Goal: Task Accomplishment & Management: Manage account settings

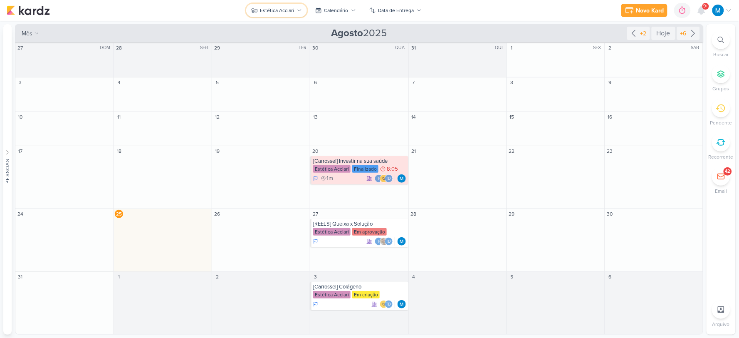
click at [287, 13] on div "Estética Acciari" at bounding box center [277, 10] width 34 height 7
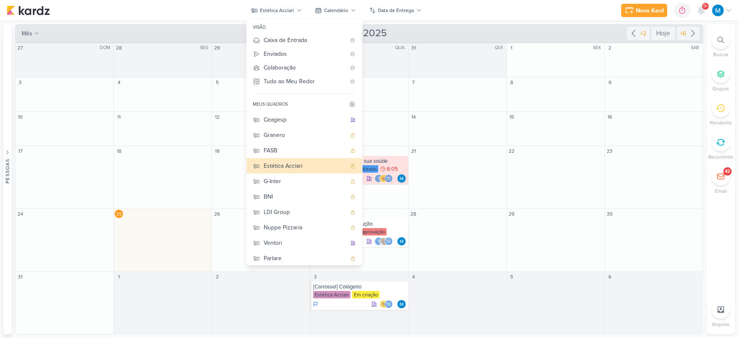
click at [463, 30] on div "mês m Mês Semana [DATE] +2 Hoje +6" at bounding box center [359, 33] width 688 height 18
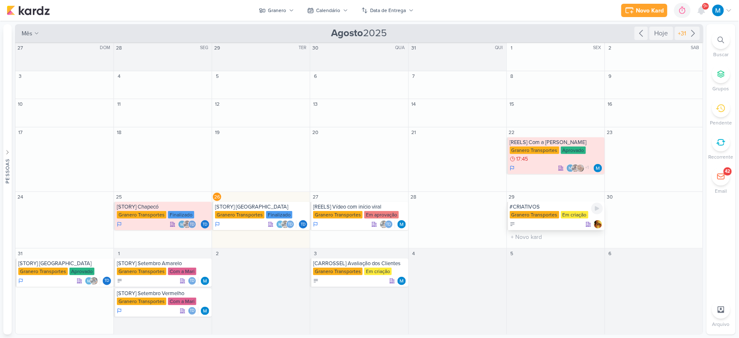
click at [557, 205] on div "#CRIATIVOS" at bounding box center [556, 206] width 93 height 7
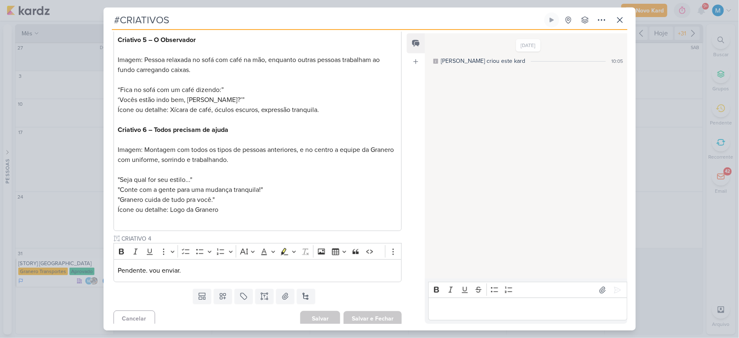
scroll to position [1486, 0]
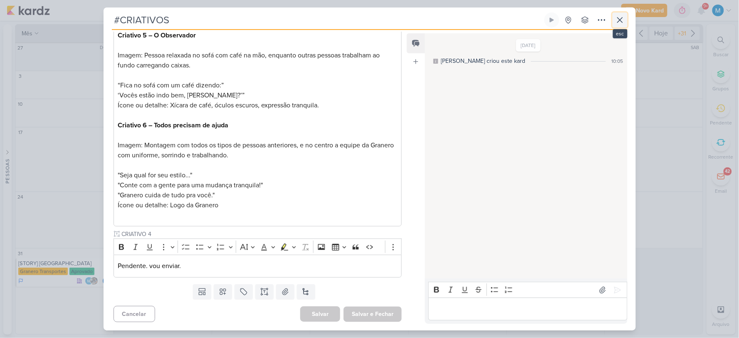
click at [621, 23] on icon at bounding box center [620, 20] width 10 height 10
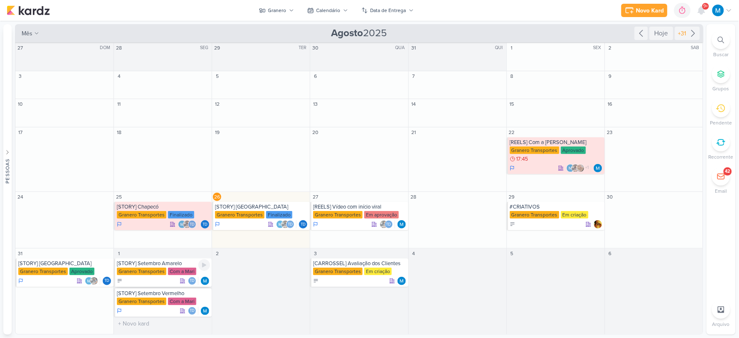
click at [175, 263] on div "[STORY] Setembro Amarelo" at bounding box center [163, 263] width 93 height 7
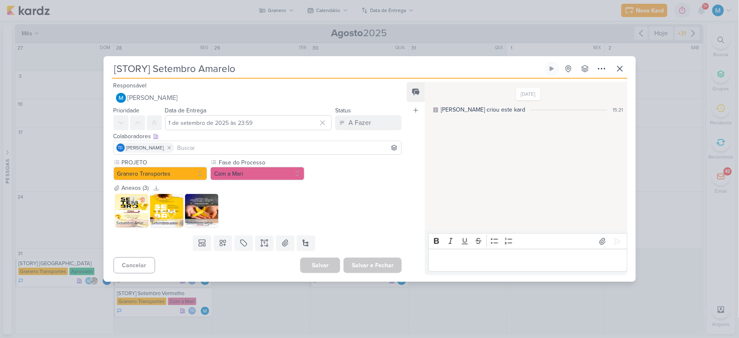
click at [128, 212] on img at bounding box center [131, 210] width 33 height 33
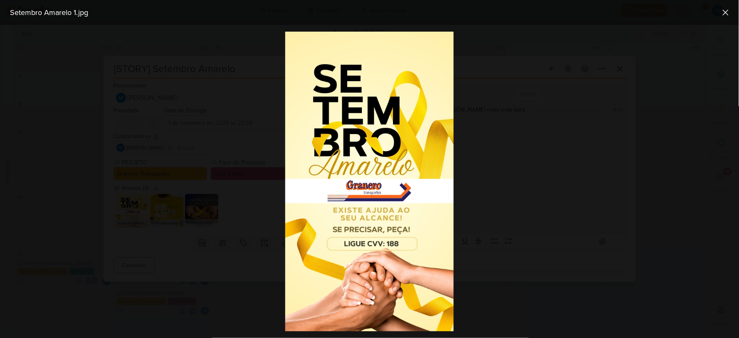
click at [493, 179] on div at bounding box center [369, 181] width 739 height 313
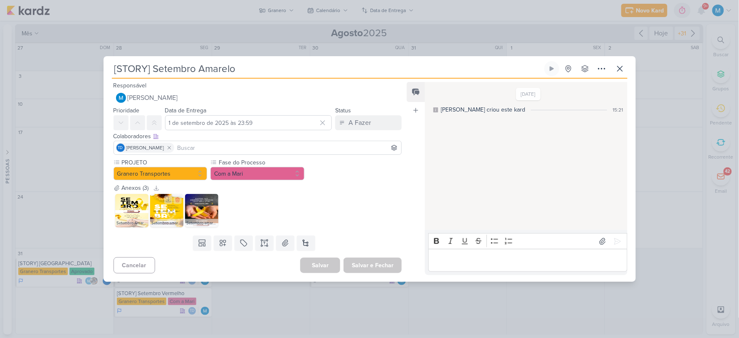
click at [164, 215] on img at bounding box center [166, 210] width 33 height 33
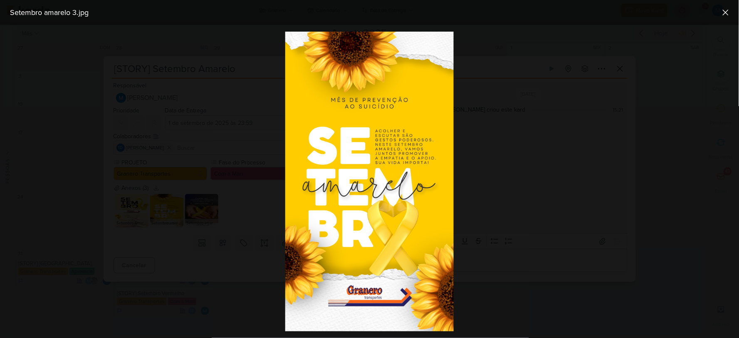
click at [494, 213] on div at bounding box center [369, 181] width 739 height 313
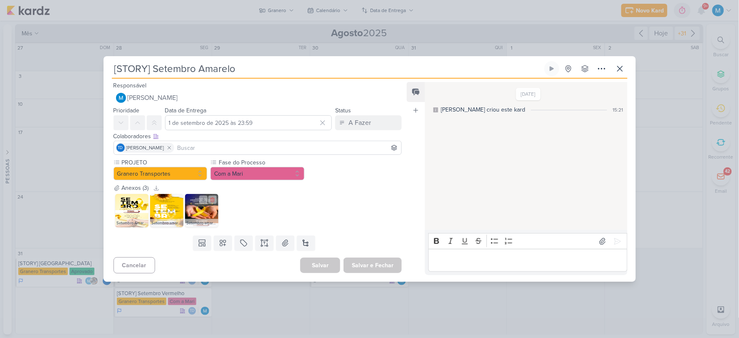
click at [205, 213] on img at bounding box center [201, 210] width 33 height 33
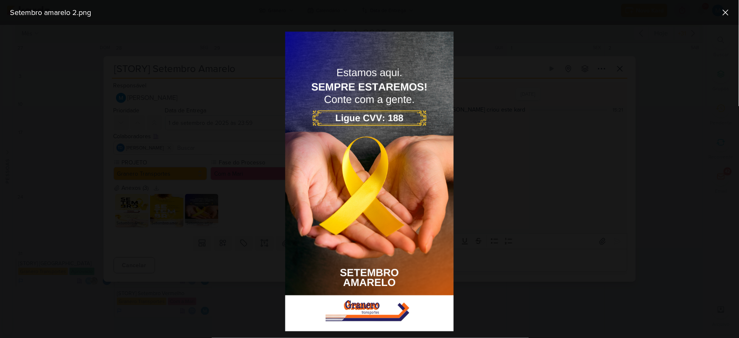
click at [527, 211] on div at bounding box center [369, 181] width 739 height 313
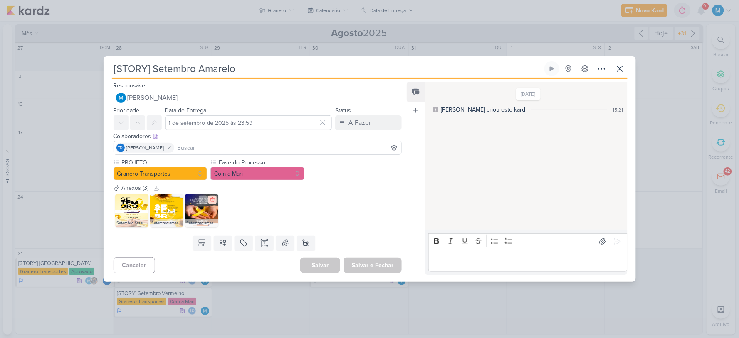
click at [211, 200] on icon at bounding box center [213, 200] width 6 height 6
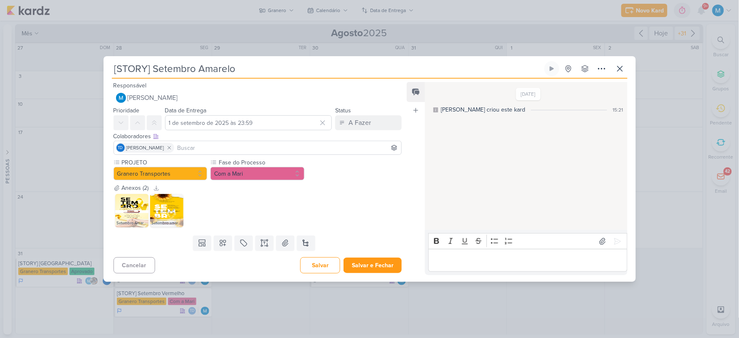
click at [202, 148] on input at bounding box center [288, 148] width 224 height 10
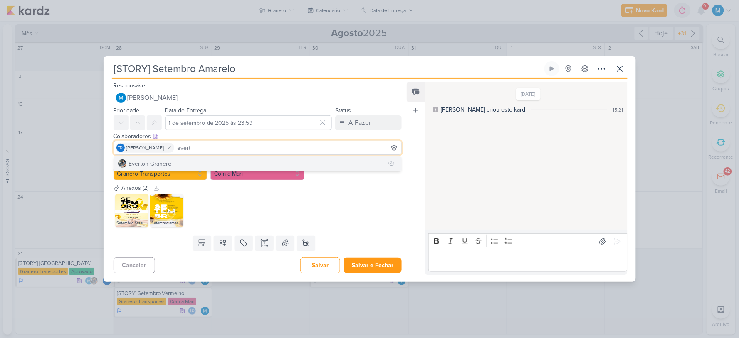
type input "evert"
click at [205, 164] on button "Everton Granero" at bounding box center [258, 163] width 288 height 15
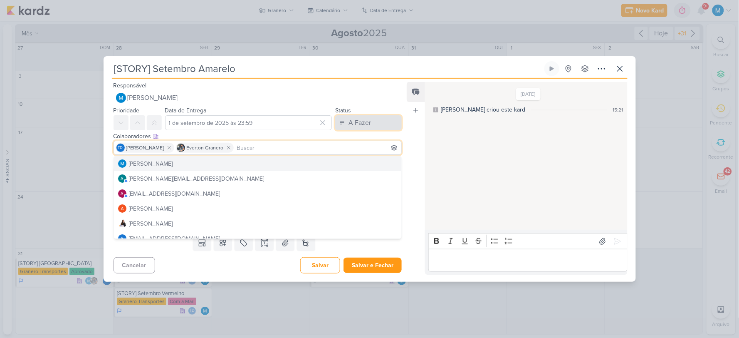
click at [358, 125] on div "A Fazer" at bounding box center [360, 123] width 22 height 10
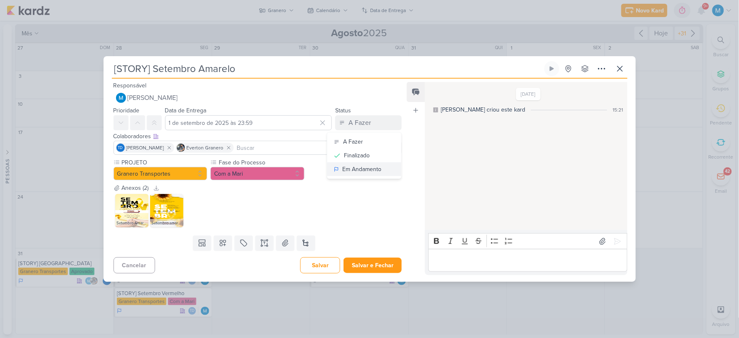
click at [376, 168] on div "Em Andamento" at bounding box center [361, 169] width 39 height 9
click at [270, 175] on button "Com a Mari" at bounding box center [257, 173] width 94 height 13
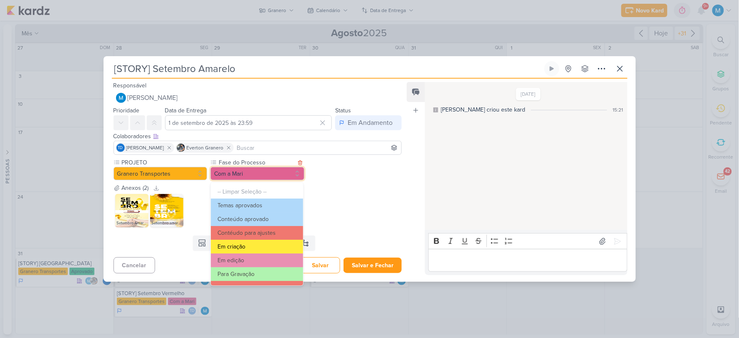
scroll to position [46, 0]
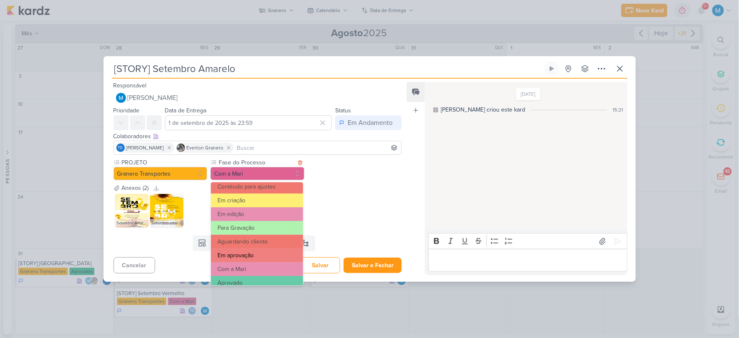
click at [257, 250] on button "Em aprovação" at bounding box center [257, 255] width 92 height 14
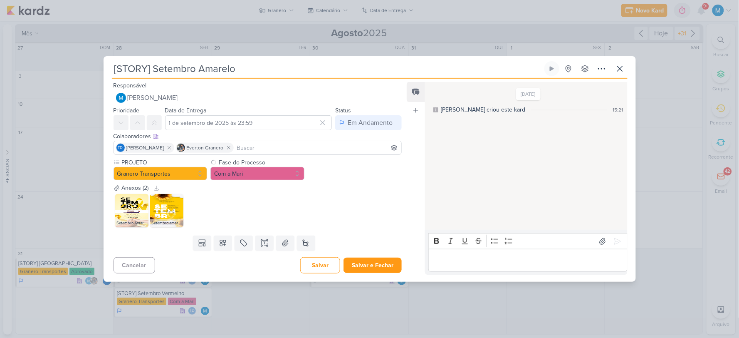
click at [455, 260] on p "Editor editing area: main" at bounding box center [528, 260] width 190 height 10
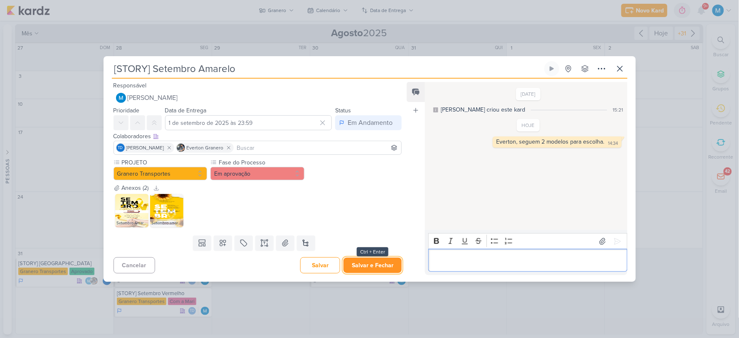
click at [369, 262] on button "Salvar e Fechar" at bounding box center [373, 264] width 58 height 15
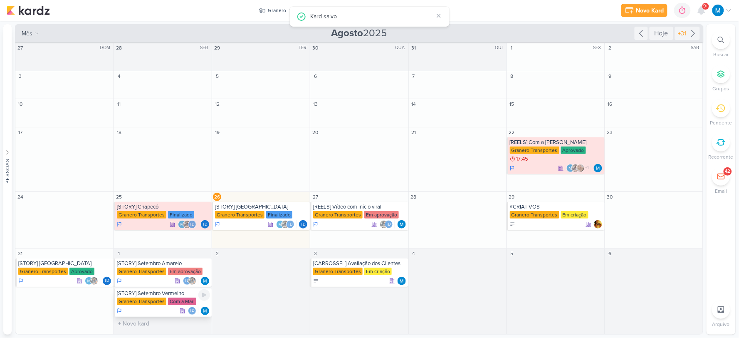
click at [175, 294] on div "[STORY] Setembro Vermelho" at bounding box center [163, 293] width 93 height 7
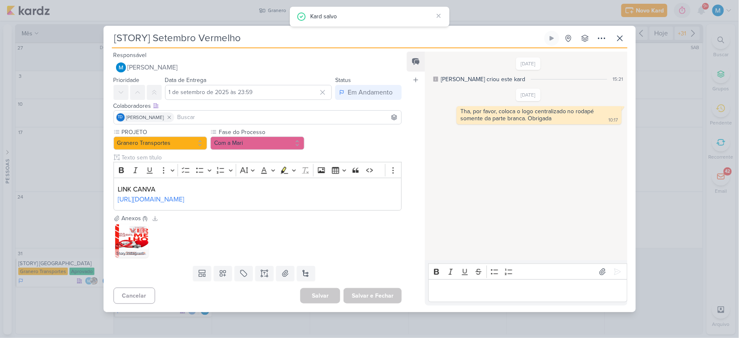
click at [130, 254] on img at bounding box center [131, 240] width 33 height 33
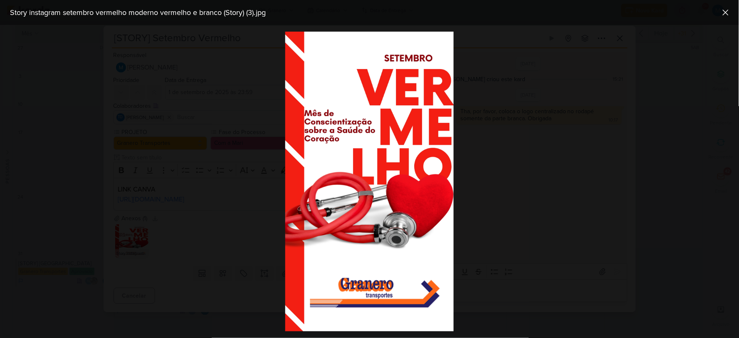
click at [516, 210] on div at bounding box center [369, 181] width 739 height 313
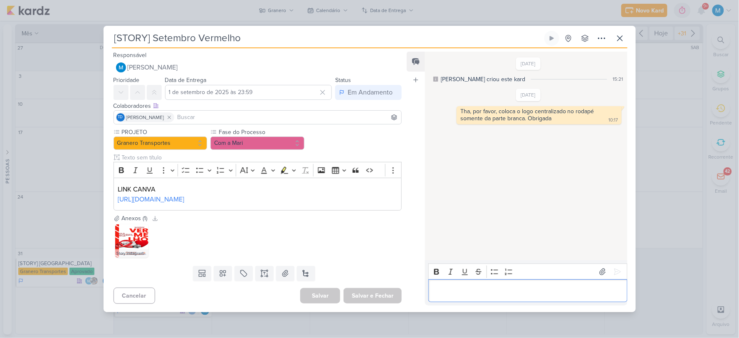
click at [489, 302] on div "Editor editing area: main" at bounding box center [527, 290] width 199 height 23
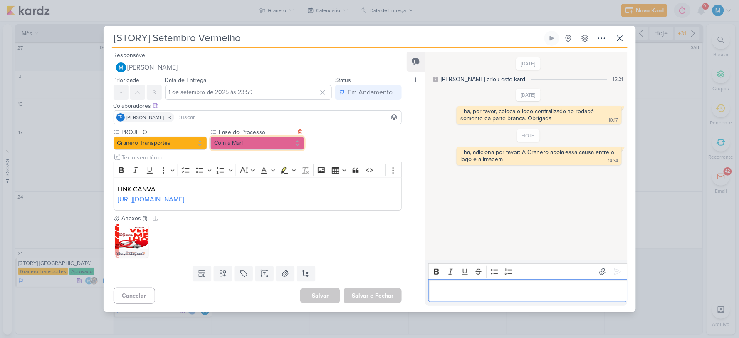
click at [254, 136] on button "Com a Mari" at bounding box center [257, 142] width 94 height 13
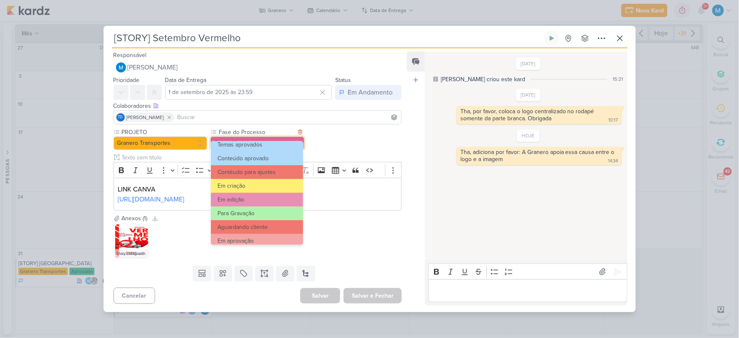
scroll to position [0, 0]
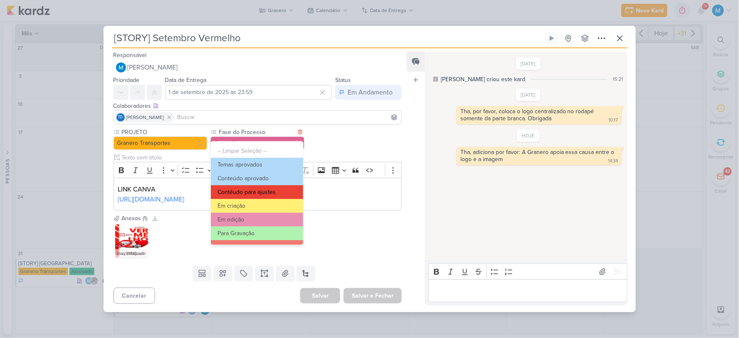
click at [270, 193] on button "Contéudo para ajustes" at bounding box center [257, 192] width 92 height 14
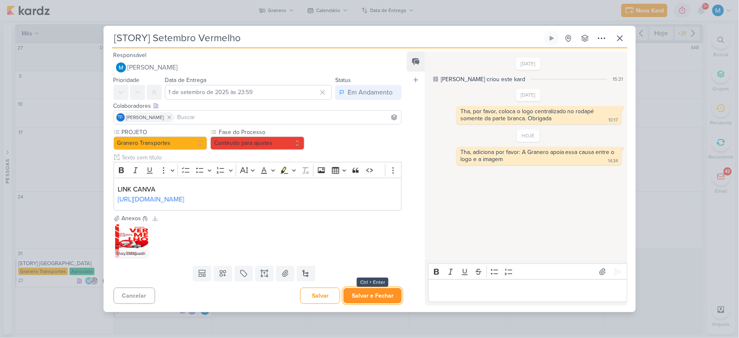
click at [387, 303] on button "Salvar e Fechar" at bounding box center [373, 295] width 58 height 15
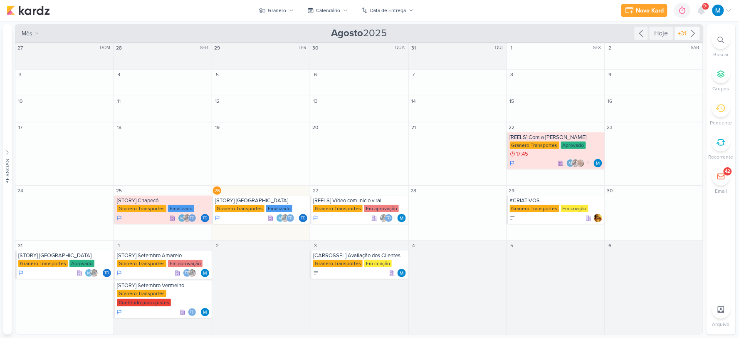
click at [693, 33] on icon at bounding box center [693, 33] width 10 height 10
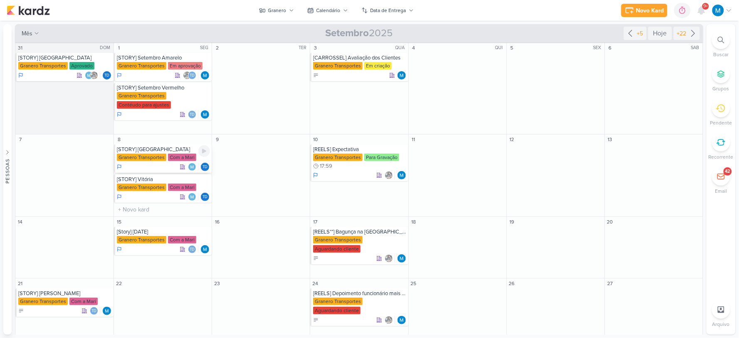
click at [159, 151] on div "[STORY] [GEOGRAPHIC_DATA]" at bounding box center [163, 149] width 93 height 7
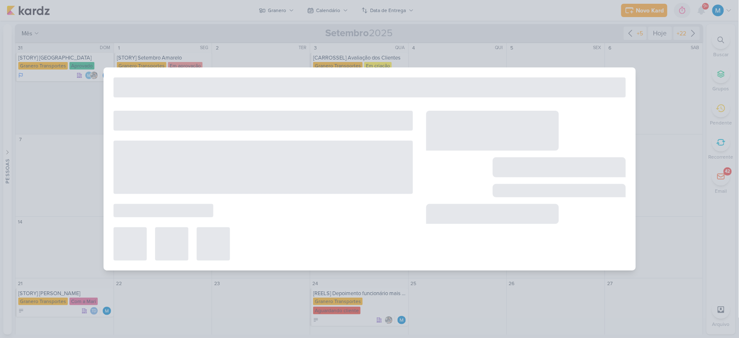
type input "[STORY] [GEOGRAPHIC_DATA]"
type input "[DATE] 23:59"
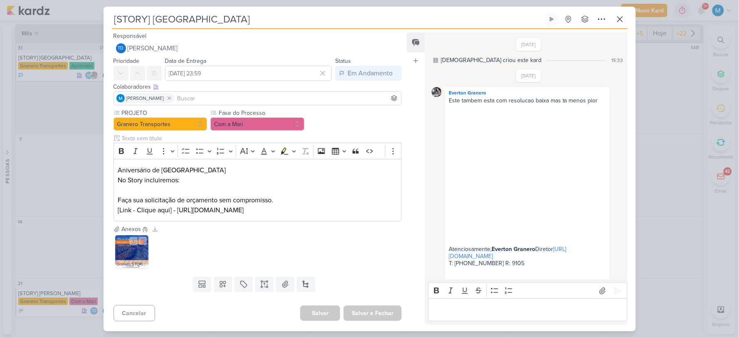
click at [136, 254] on img at bounding box center [131, 251] width 33 height 33
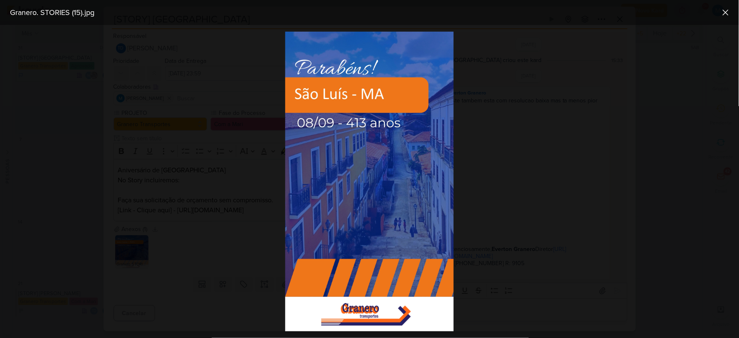
click at [571, 204] on div at bounding box center [369, 181] width 739 height 313
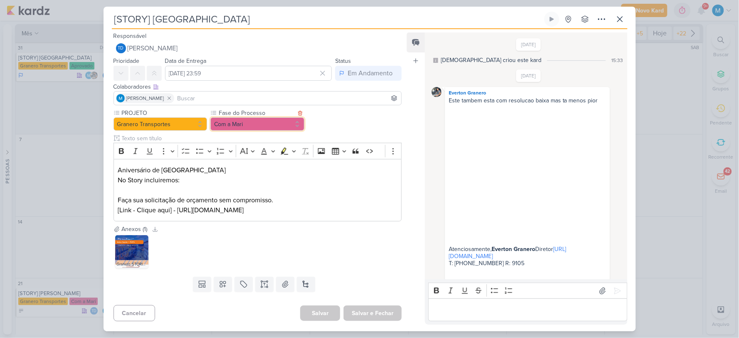
click at [272, 126] on button "Com a Mari" at bounding box center [257, 123] width 94 height 13
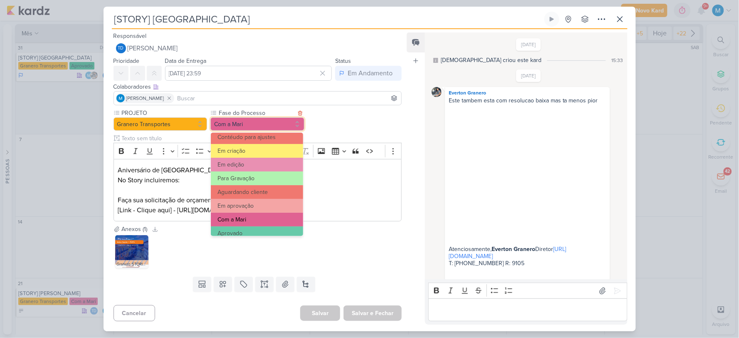
scroll to position [80, 0]
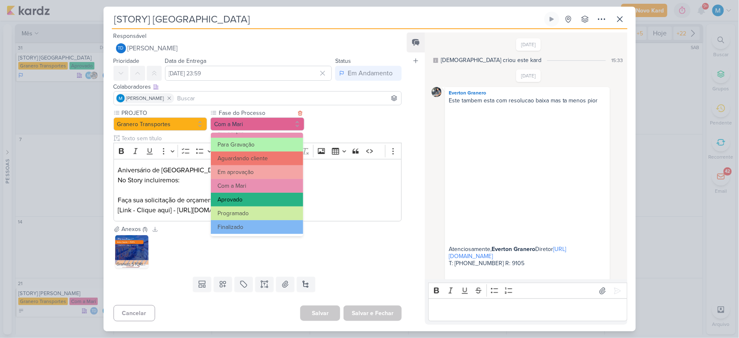
click at [246, 200] on button "Aprovado" at bounding box center [257, 200] width 92 height 14
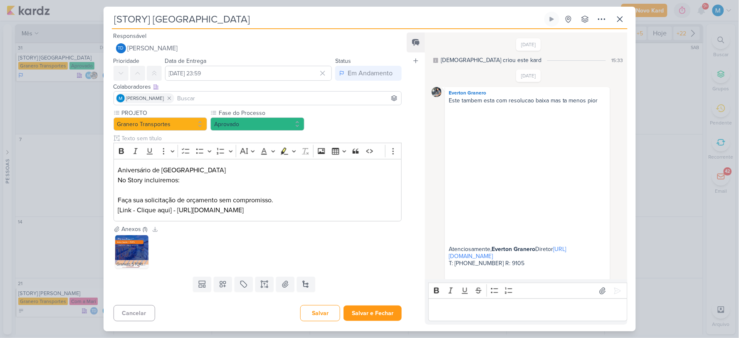
click at [378, 255] on div "Granero. STORIES (15).jpg" at bounding box center [258, 251] width 289 height 37
click at [381, 310] on button "Salvar e Fechar" at bounding box center [373, 312] width 58 height 15
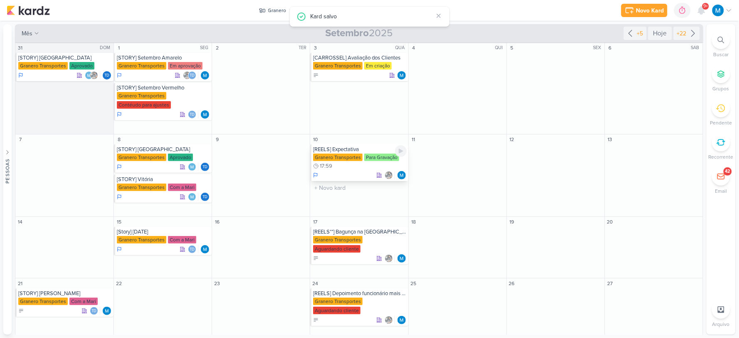
click at [362, 150] on div "[REELS] Expectativa" at bounding box center [359, 149] width 93 height 7
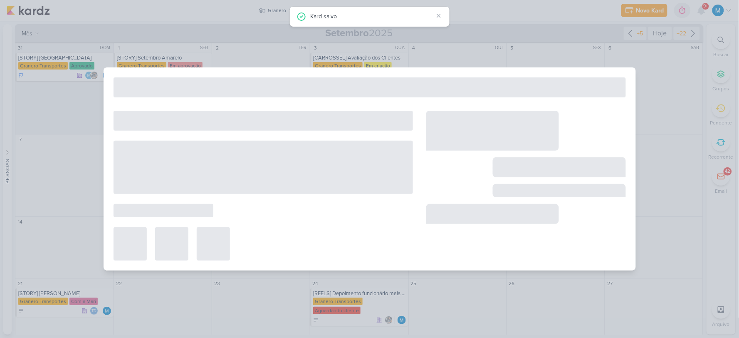
type input "[REELS] Expectativa"
type input "[DATE] 17:59"
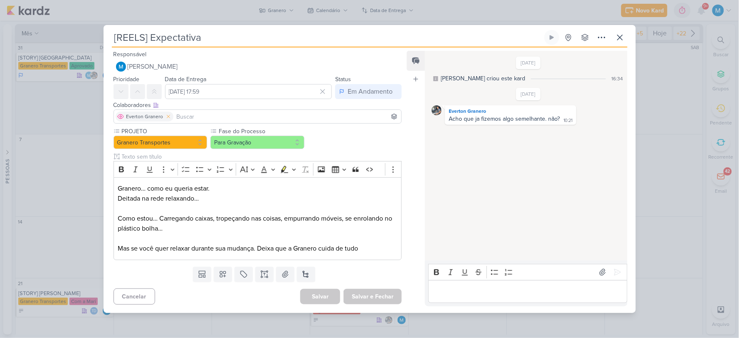
click at [167, 116] on icon at bounding box center [168, 116] width 3 height 3
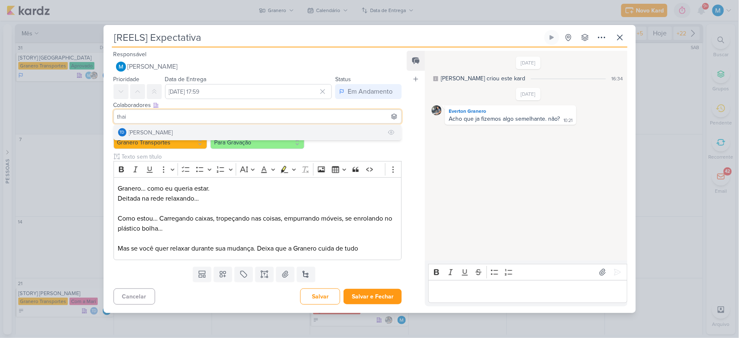
type input "thai"
click at [156, 130] on div "[PERSON_NAME]" at bounding box center [151, 132] width 44 height 9
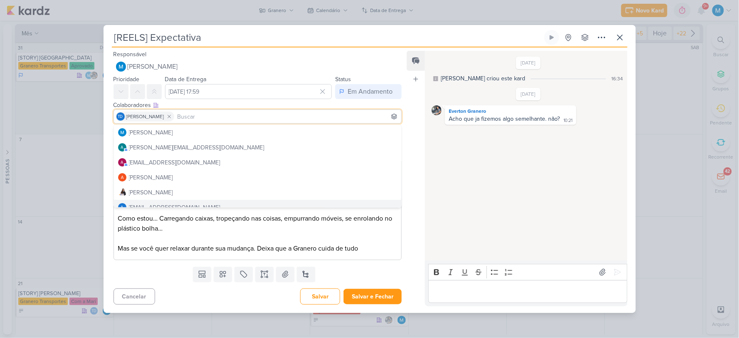
click at [413, 242] on div "Feed Atrelar email Solte o email para atrelar ao kard" at bounding box center [416, 178] width 18 height 255
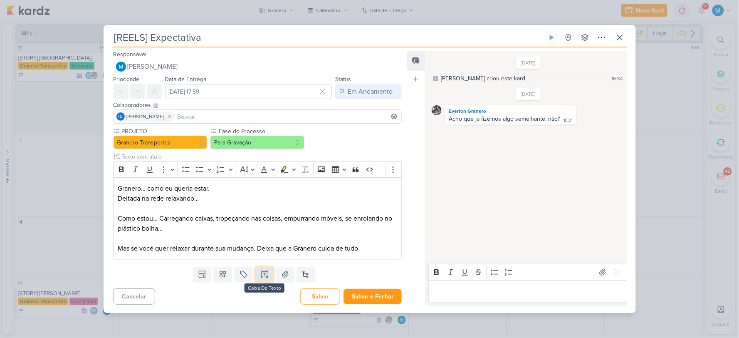
click at [266, 277] on icon at bounding box center [264, 274] width 8 height 8
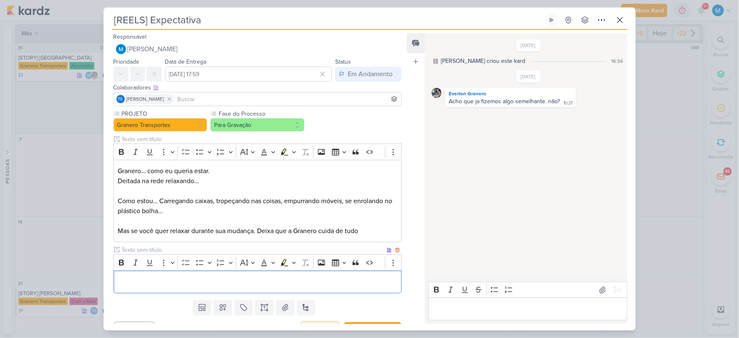
click at [144, 248] on input "text" at bounding box center [252, 249] width 265 height 9
click at [131, 249] on input "Link para aprovação" at bounding box center [252, 249] width 265 height 9
type input "Link do vídeo para aprovação"
click at [244, 284] on p "Editor editing area: main" at bounding box center [257, 282] width 279 height 10
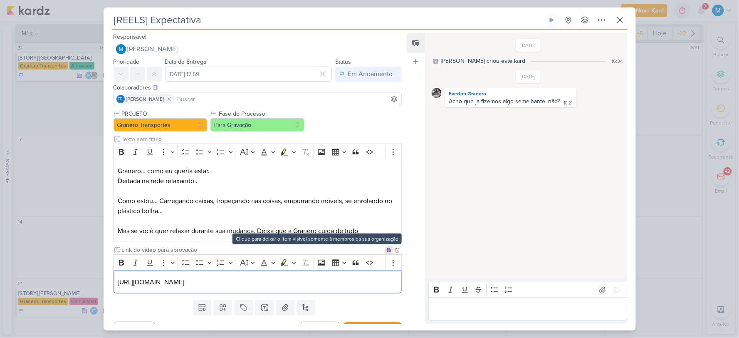
click at [387, 251] on icon at bounding box center [389, 250] width 4 height 4
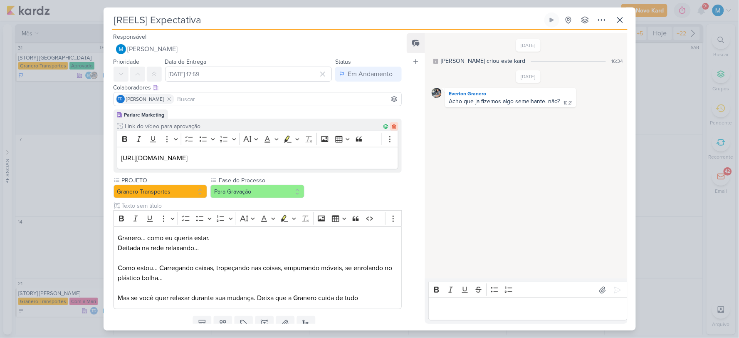
click at [392, 125] on icon at bounding box center [394, 126] width 4 height 5
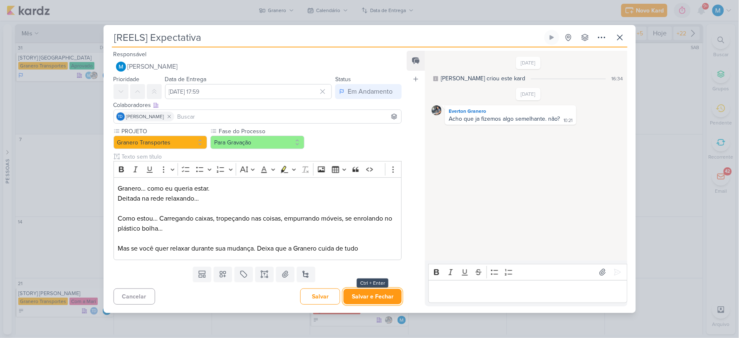
drag, startPoint x: 386, startPoint y: 295, endPoint x: 392, endPoint y: 294, distance: 6.4
click at [386, 295] on button "Salvar e Fechar" at bounding box center [373, 296] width 58 height 15
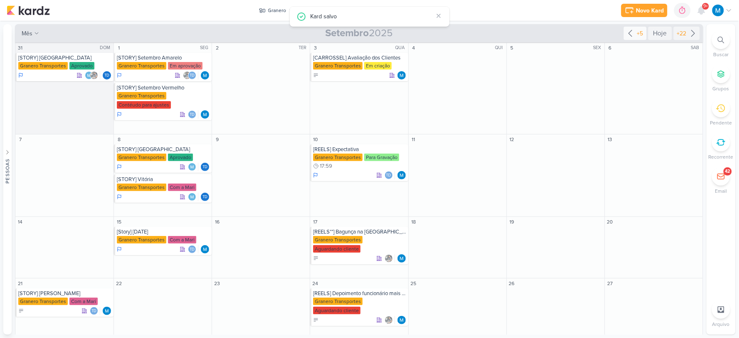
click at [626, 30] on icon at bounding box center [631, 33] width 10 height 10
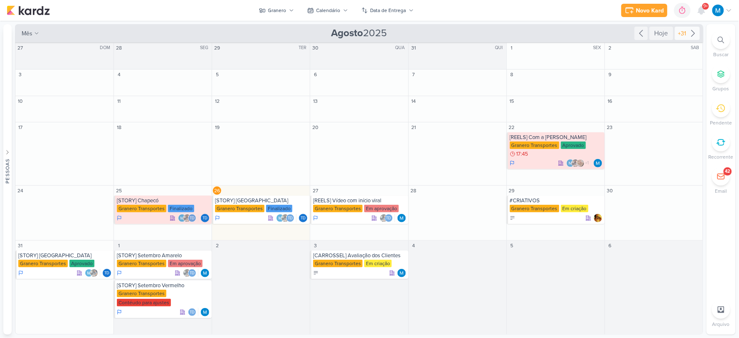
click at [695, 32] on icon at bounding box center [693, 33] width 3 height 6
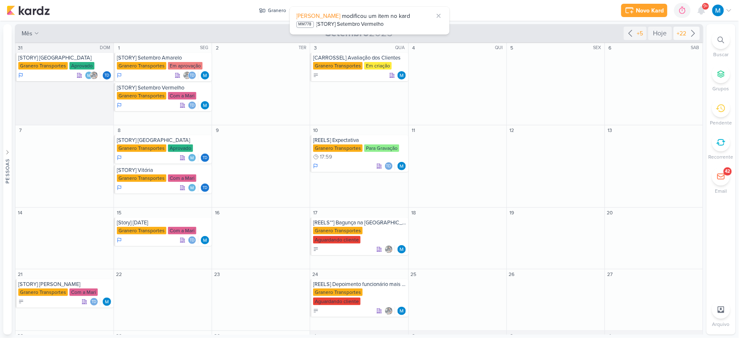
click at [692, 32] on icon at bounding box center [693, 33] width 3 height 6
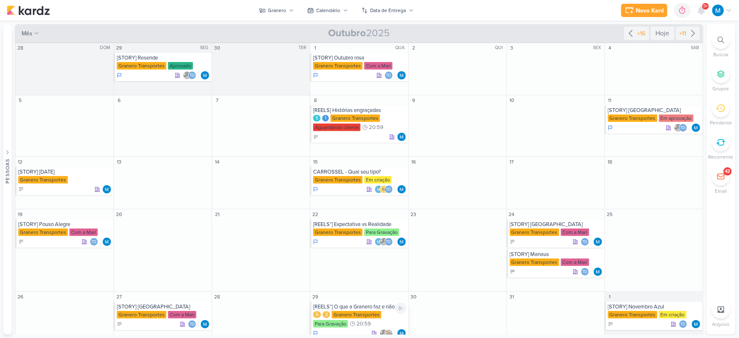
click at [369, 310] on div "[REELS*] O que a Granero faz e não faz A 2 Granero Transportes Para Gravação 20…" at bounding box center [359, 320] width 98 height 37
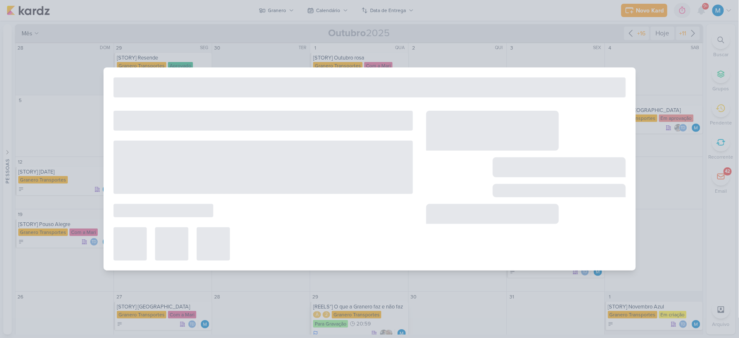
type input "[REELS*] O que a Granero faz e não faz"
type input "[DATE] 20:59"
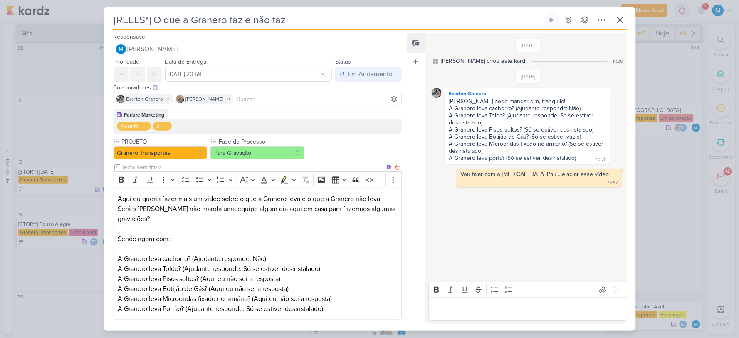
scroll to position [94, 0]
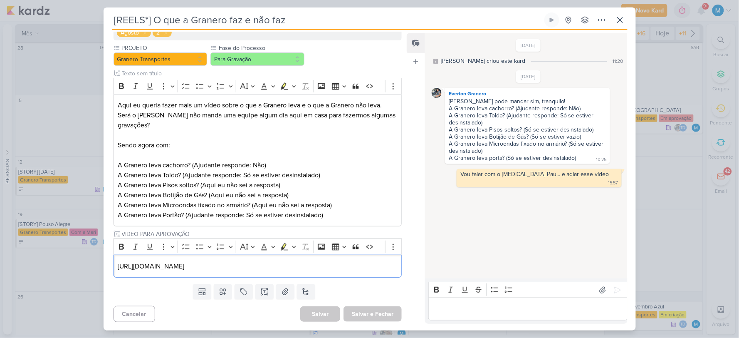
drag, startPoint x: 351, startPoint y: 265, endPoint x: 76, endPoint y: 257, distance: 275.0
click at [76, 257] on div "[REELS*] O que a Granero faz e não faz Criado por mim" at bounding box center [369, 169] width 739 height 338
copy p "[URL][DOMAIN_NAME]"
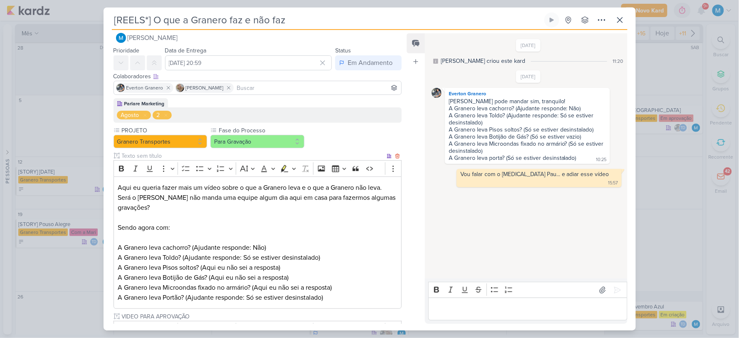
scroll to position [0, 0]
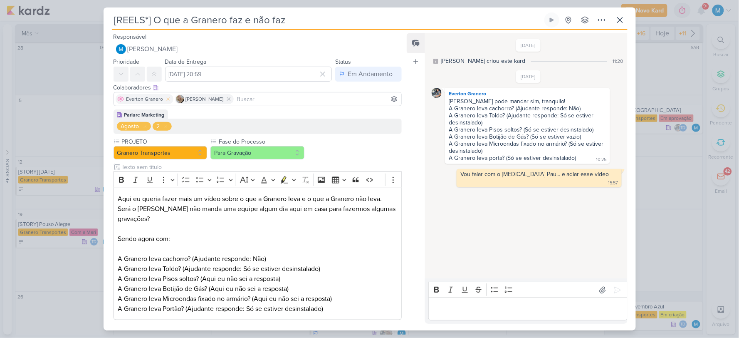
click at [166, 98] on icon at bounding box center [169, 99] width 6 height 6
click at [223, 99] on input at bounding box center [288, 99] width 224 height 10
type input "[DEMOGRAPHIC_DATA]"
click at [223, 113] on button "Td Thais de carvalho" at bounding box center [258, 114] width 288 height 15
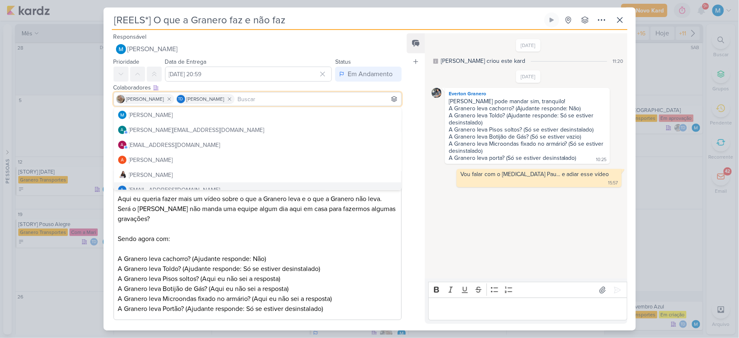
click at [291, 240] on p "Será o [PERSON_NAME] não manda uma equipe algum dia aqui em casa para fazermos …" at bounding box center [257, 259] width 279 height 110
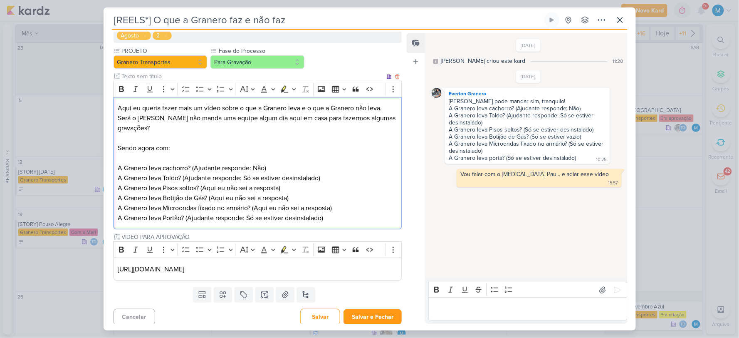
scroll to position [94, 0]
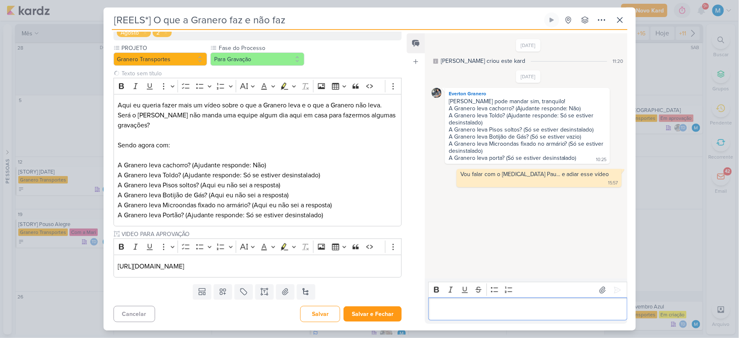
click at [466, 307] on p "Editor editing area: main" at bounding box center [528, 309] width 190 height 10
click at [279, 59] on button "Para Gravação" at bounding box center [257, 58] width 94 height 13
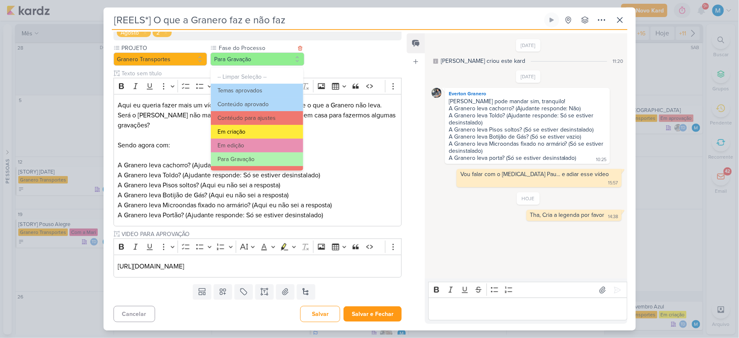
click at [252, 129] on button "Em criação" at bounding box center [257, 132] width 92 height 14
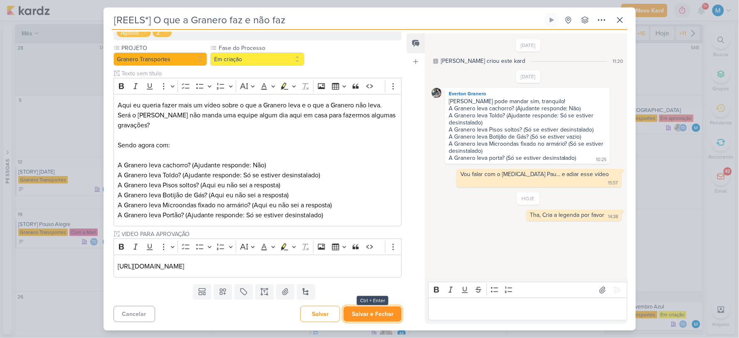
click at [386, 317] on button "Salvar e Fechar" at bounding box center [373, 313] width 58 height 15
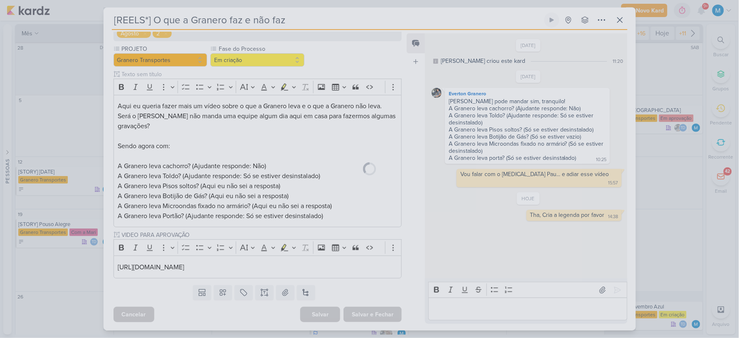
scroll to position [93, 0]
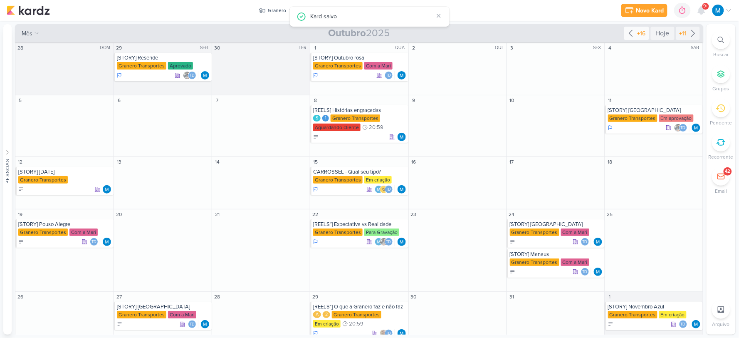
click at [630, 35] on icon at bounding box center [631, 33] width 10 height 10
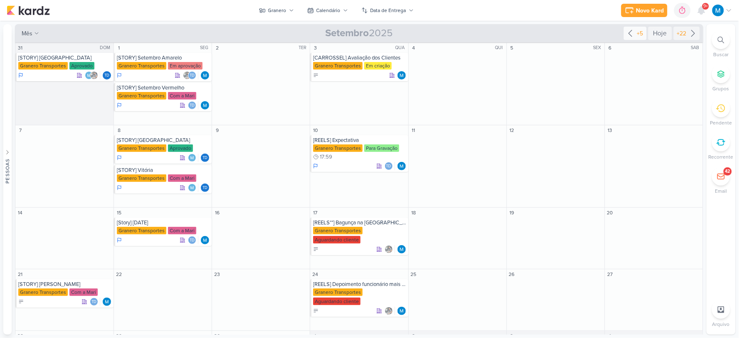
click at [627, 33] on icon at bounding box center [631, 33] width 10 height 10
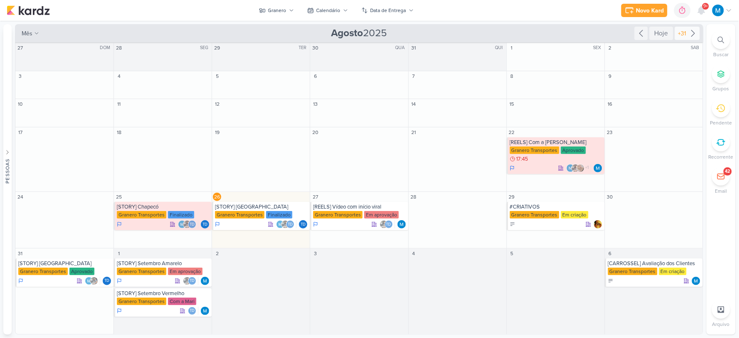
click at [692, 32] on icon at bounding box center [693, 33] width 10 height 10
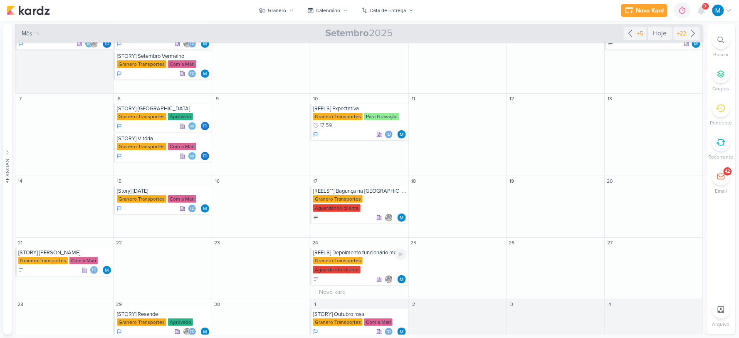
scroll to position [49, 0]
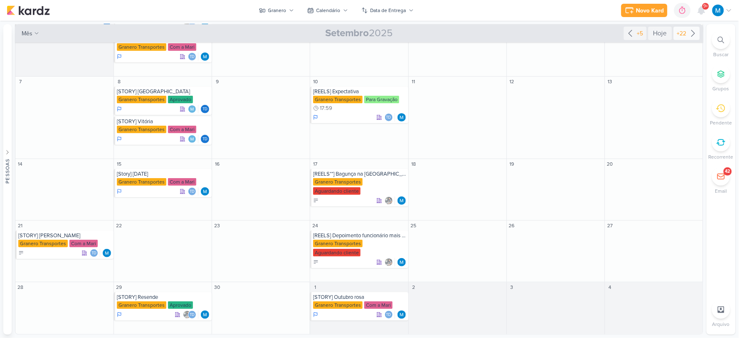
click at [689, 32] on icon at bounding box center [693, 33] width 10 height 10
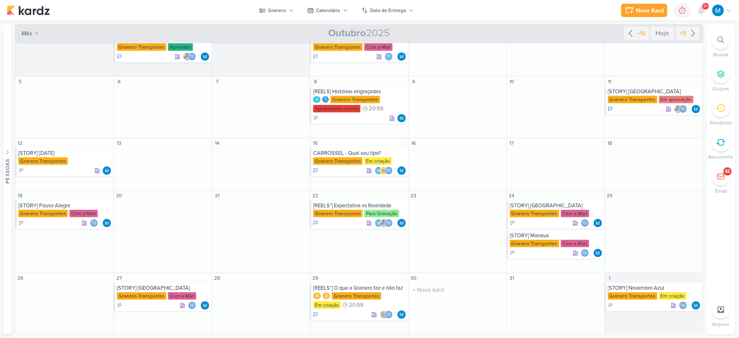
scroll to position [19, 0]
click at [377, 289] on div "[REELS*] O que a Granero faz e não faz" at bounding box center [359, 287] width 93 height 7
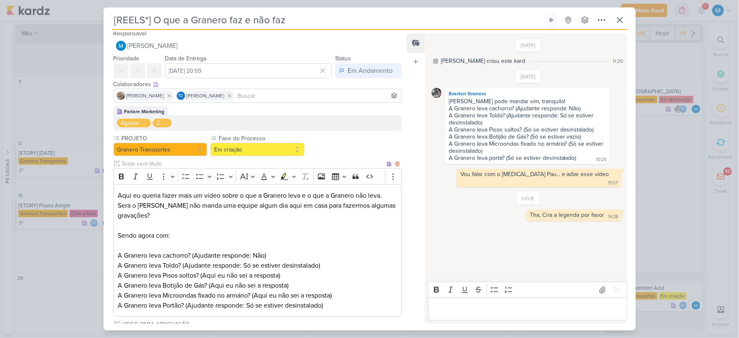
scroll to position [0, 0]
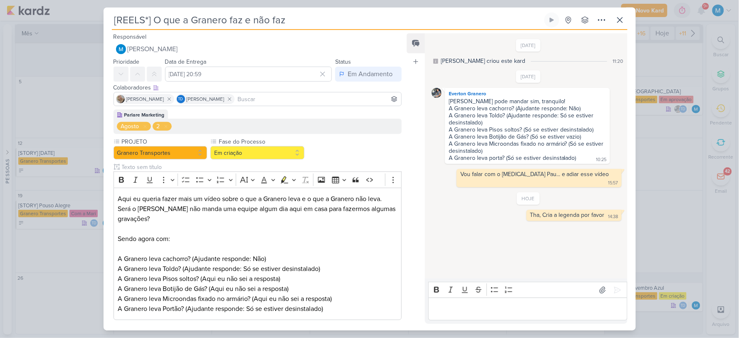
click at [146, 20] on input "[REELS*] O que a Granero faz e não faz" at bounding box center [327, 19] width 431 height 15
type input "[REELS] O que a Granero faz e não faz"
click at [235, 74] on input "[DATE] 20:59" at bounding box center [248, 74] width 167 height 15
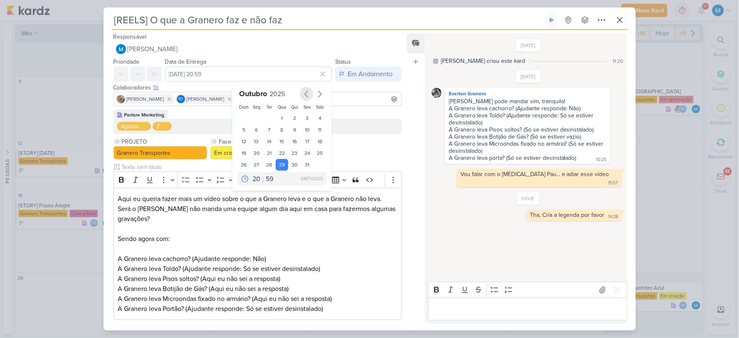
click at [302, 93] on icon "button" at bounding box center [307, 94] width 10 height 10
click at [278, 114] on div "3" at bounding box center [282, 118] width 13 height 12
type input "[DATE] 20:59"
click at [346, 252] on p "Será o [PERSON_NAME] não manda uma equipe algum dia aqui em casa para fazermos …" at bounding box center [257, 259] width 279 height 110
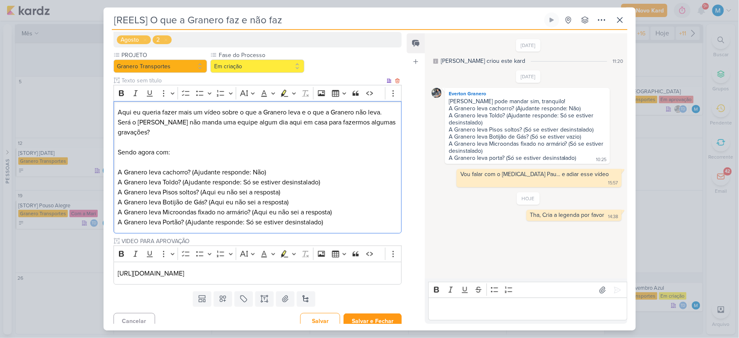
scroll to position [94, 0]
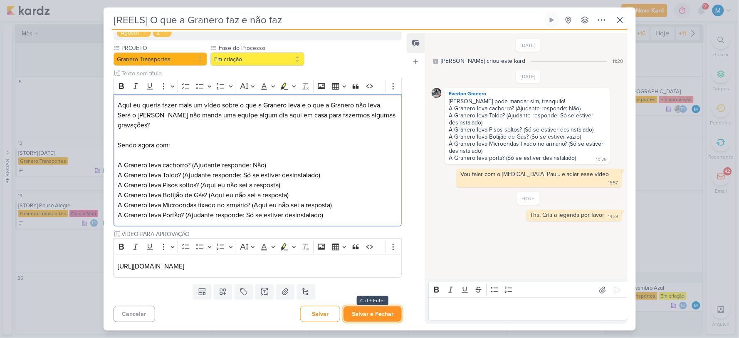
click at [388, 317] on button "Salvar e Fechar" at bounding box center [373, 313] width 58 height 15
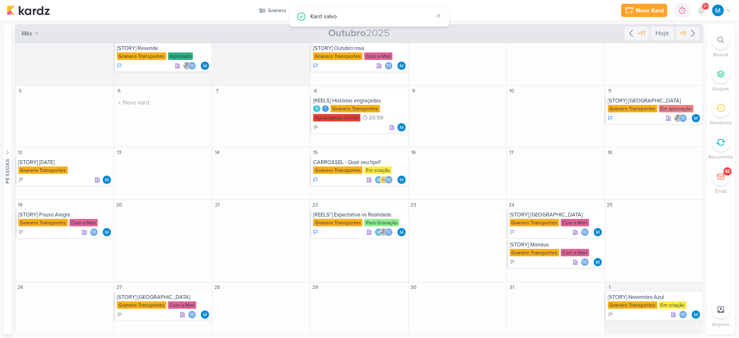
scroll to position [10, 0]
click at [630, 32] on icon at bounding box center [631, 33] width 10 height 10
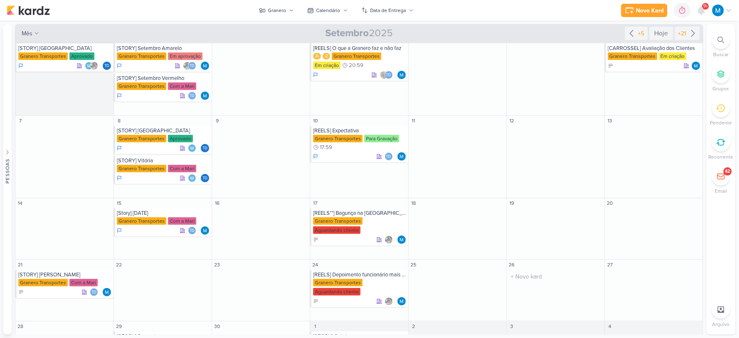
scroll to position [49, 0]
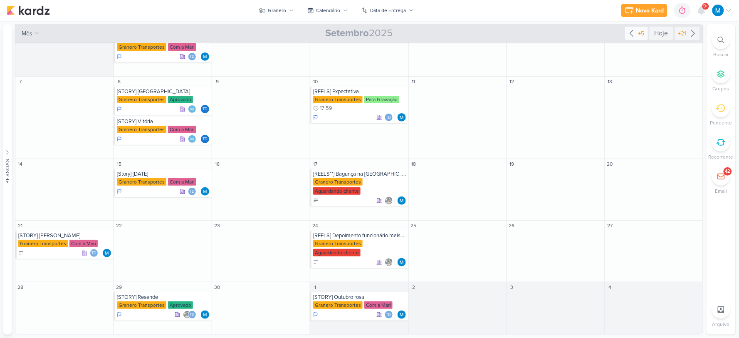
click at [627, 34] on icon at bounding box center [632, 33] width 10 height 10
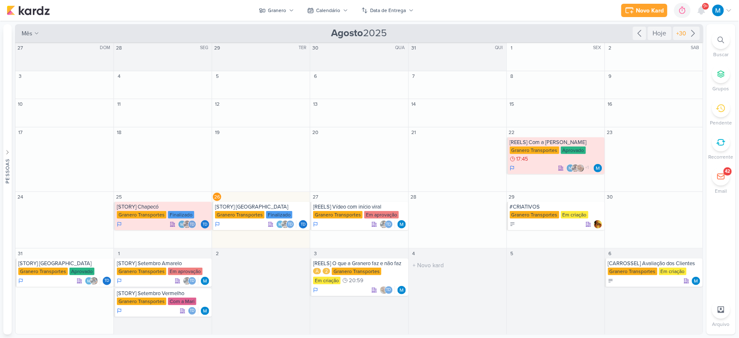
scroll to position [0, 0]
click at [373, 208] on div "[REELS] Vídeo com início viral" at bounding box center [359, 206] width 93 height 7
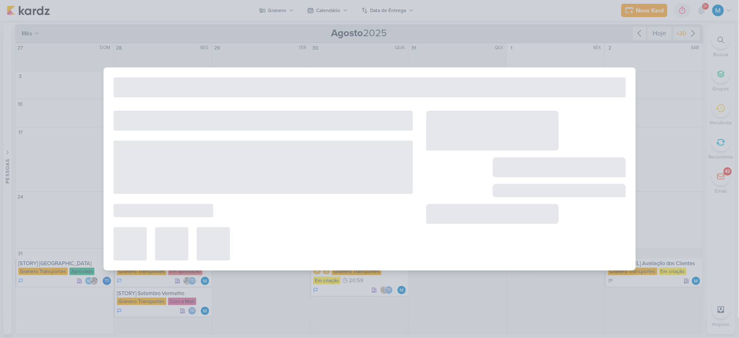
type input "[REELS] Vídeo com início viral"
type input "[DATE] 23:59"
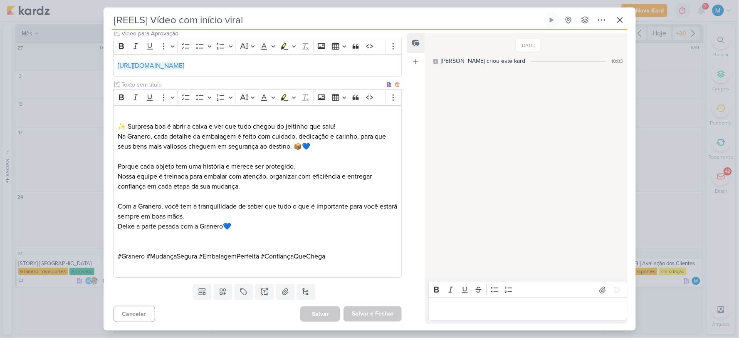
scroll to position [223, 0]
click at [165, 242] on p "Editor editing area: main" at bounding box center [257, 246] width 279 height 10
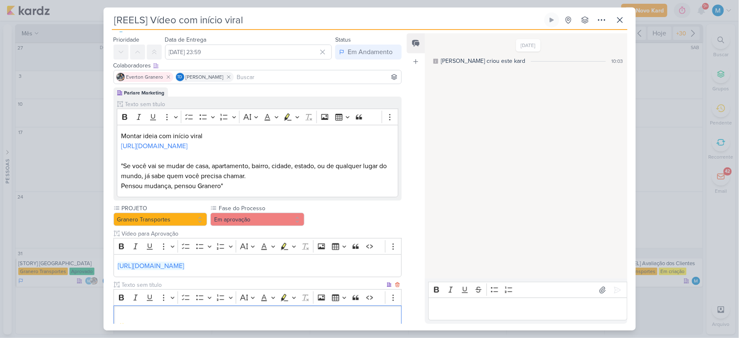
scroll to position [0, 0]
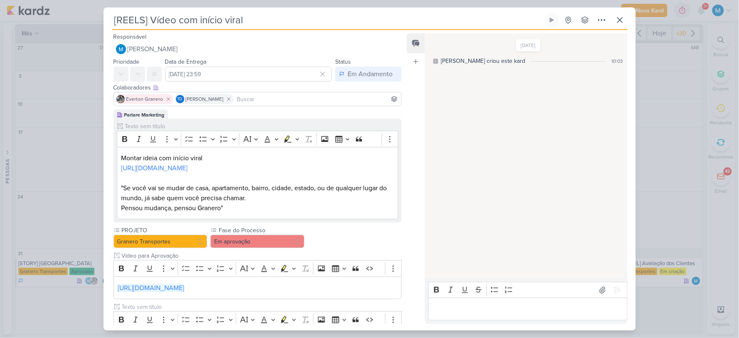
click at [470, 308] on p "Editor editing area: main" at bounding box center [528, 309] width 190 height 10
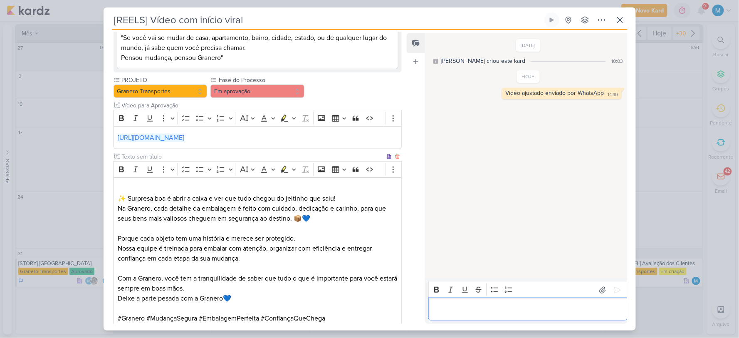
scroll to position [213, 0]
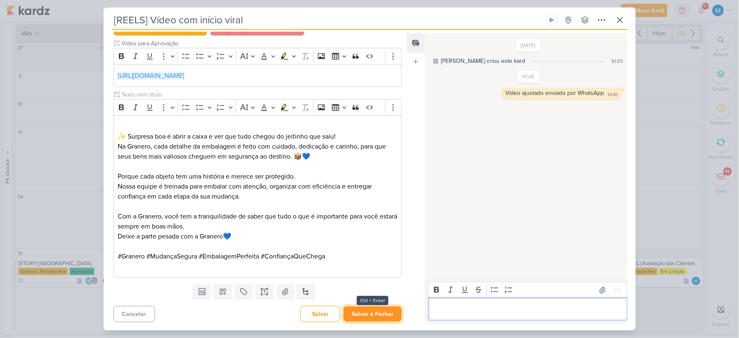
click at [386, 314] on button "Salvar e Fechar" at bounding box center [373, 313] width 58 height 15
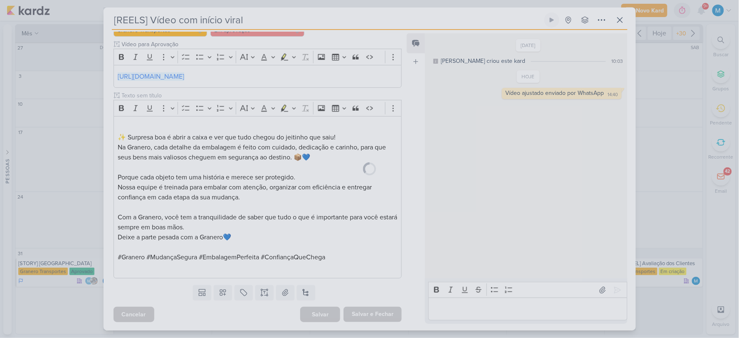
scroll to position [211, 0]
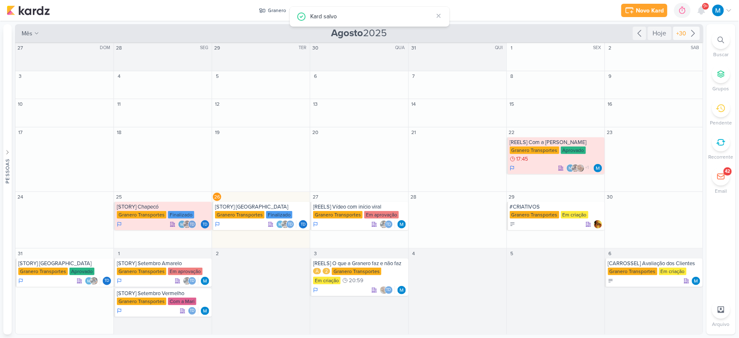
click at [697, 29] on icon at bounding box center [693, 33] width 10 height 10
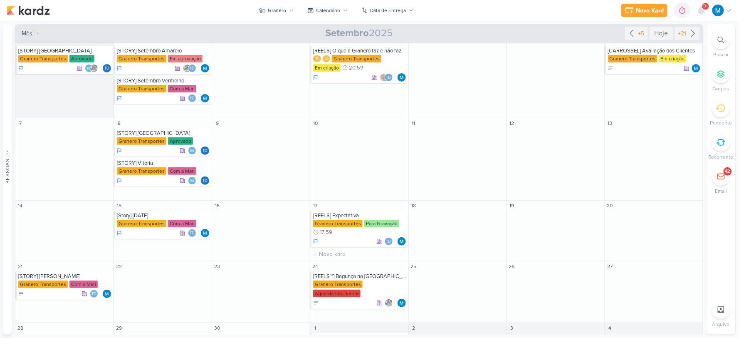
scroll to position [0, 0]
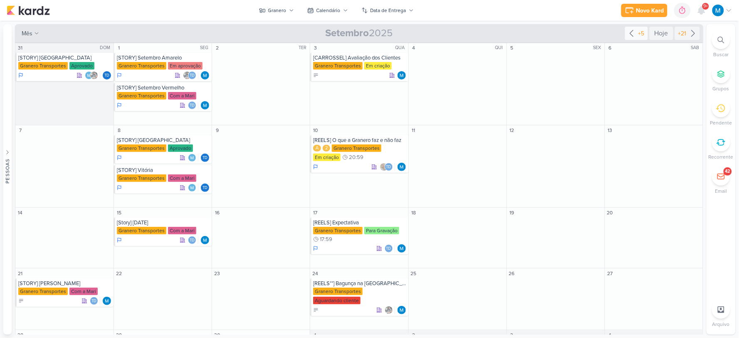
click at [629, 34] on icon at bounding box center [632, 33] width 10 height 10
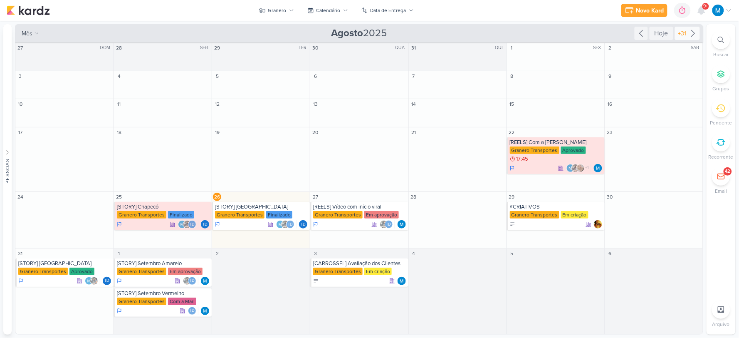
click at [692, 32] on icon at bounding box center [693, 33] width 10 height 10
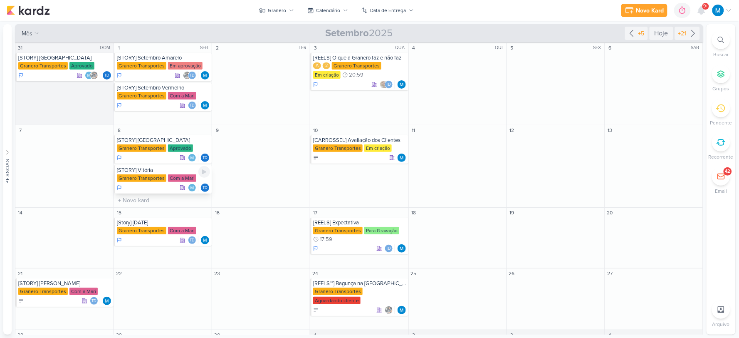
click at [146, 169] on div "[STORY] Vitória" at bounding box center [163, 170] width 93 height 7
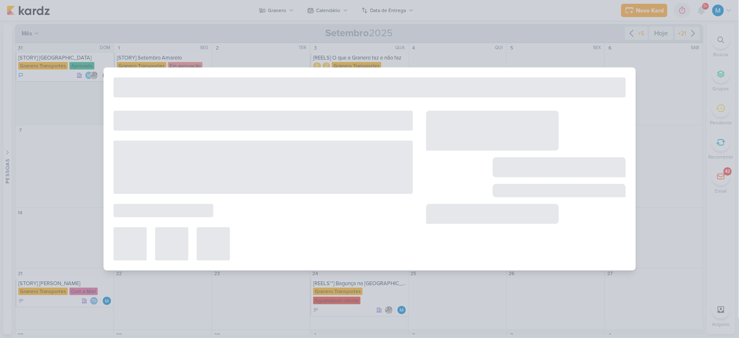
type input "[STORY] Vitória"
type input "[DATE] 23:59"
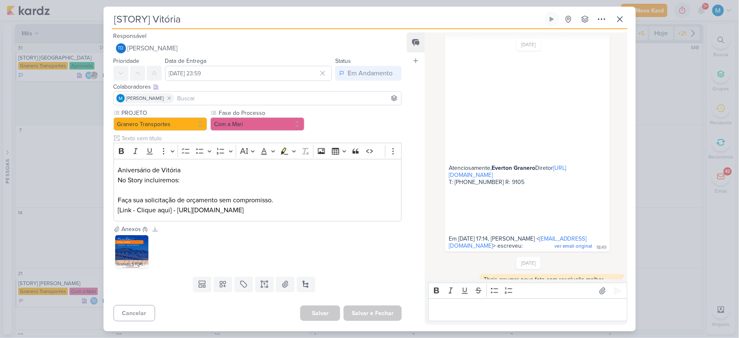
scroll to position [101, 0]
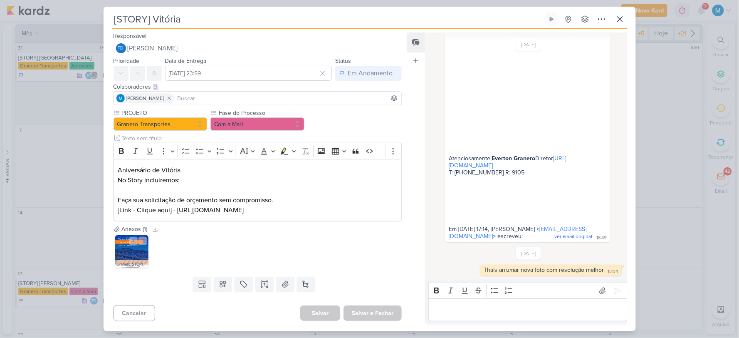
click at [130, 254] on img at bounding box center [131, 251] width 33 height 33
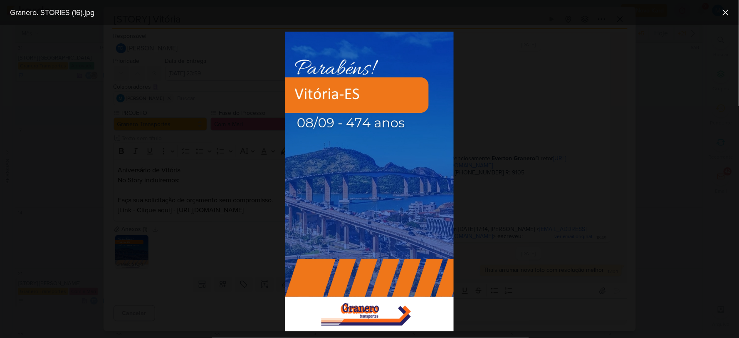
click at [550, 134] on div at bounding box center [369, 181] width 739 height 313
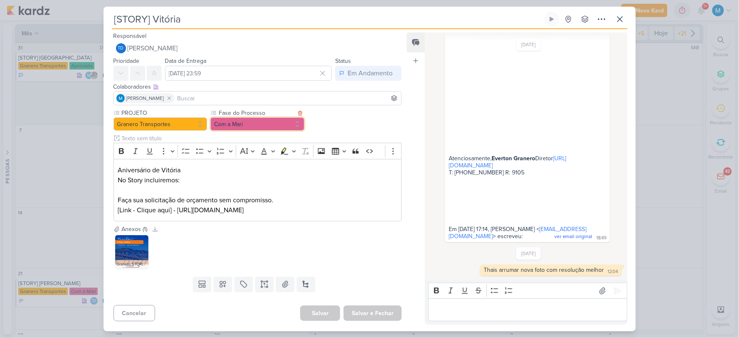
click at [276, 124] on button "Com a Mari" at bounding box center [257, 123] width 94 height 13
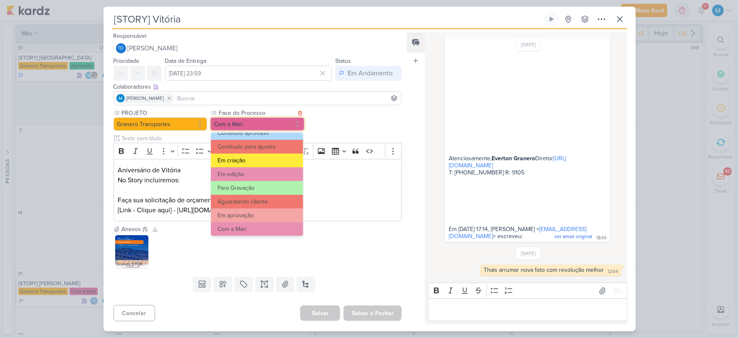
scroll to position [80, 0]
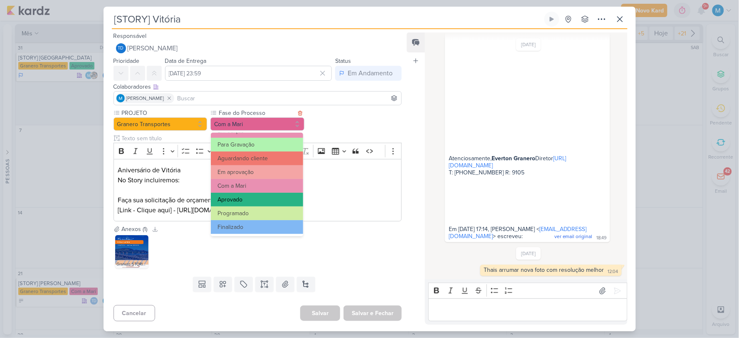
click at [249, 196] on button "Aprovado" at bounding box center [257, 200] width 92 height 14
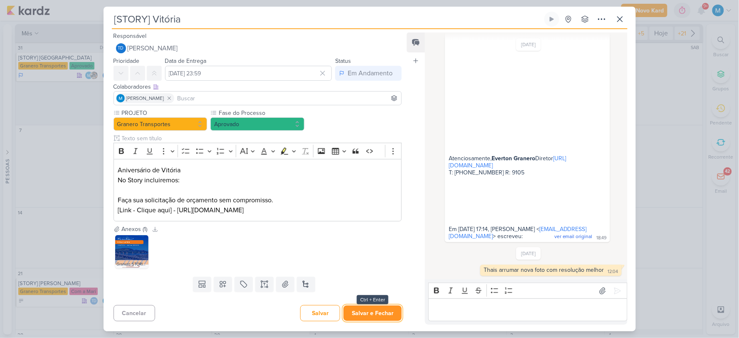
click at [375, 314] on button "Salvar e Fechar" at bounding box center [373, 312] width 58 height 15
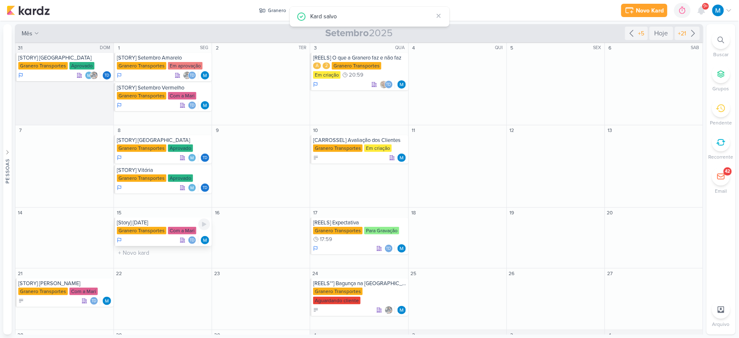
click at [160, 222] on div "[Story] [DATE]" at bounding box center [163, 222] width 93 height 7
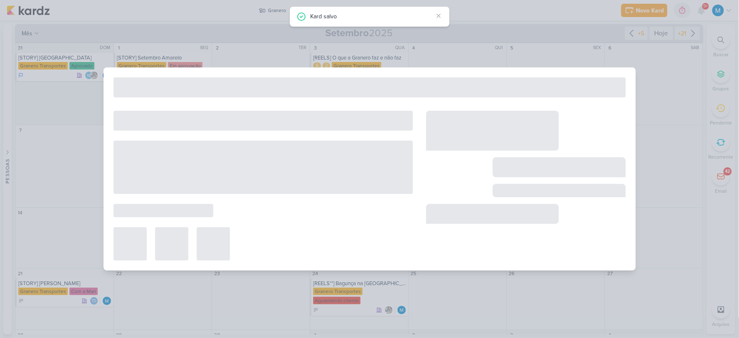
scroll to position [0, 0]
type input "[Story] [DATE]"
type input "[DATE] 23:59"
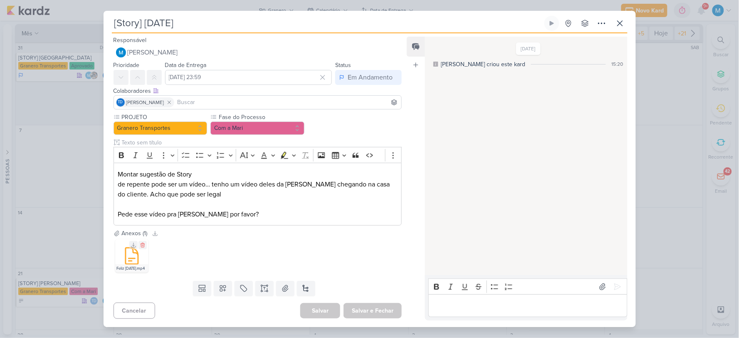
click at [123, 263] on icon at bounding box center [132, 256] width 20 height 20
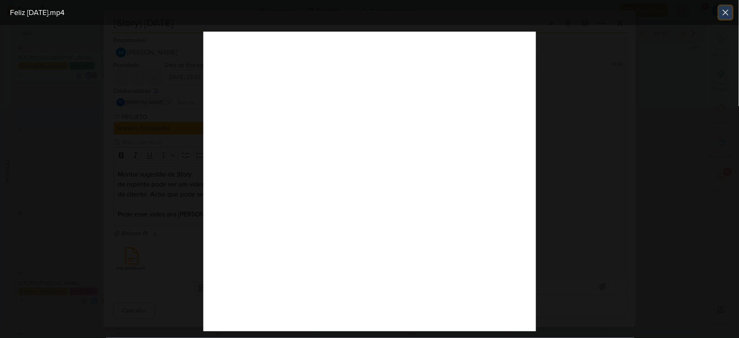
click at [722, 14] on icon at bounding box center [726, 12] width 10 height 10
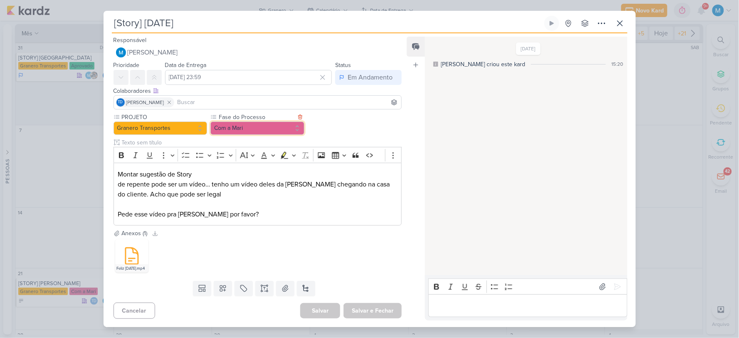
click at [260, 126] on button "Com a Mari" at bounding box center [257, 127] width 94 height 13
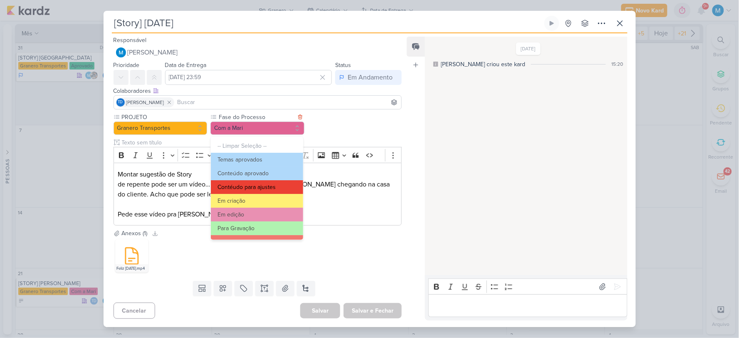
click at [262, 185] on button "Contéudo para ajustes" at bounding box center [257, 187] width 92 height 14
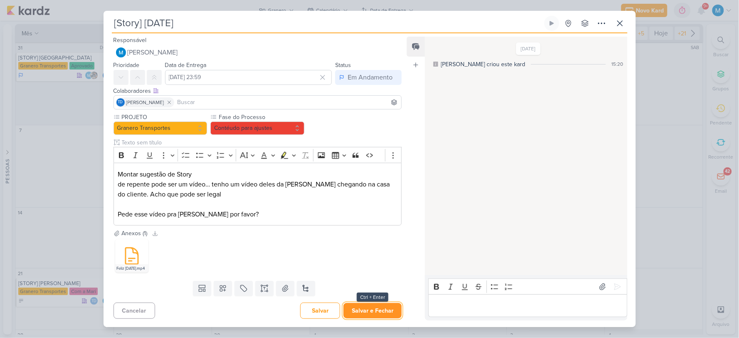
click at [379, 309] on button "Salvar e Fechar" at bounding box center [373, 310] width 58 height 15
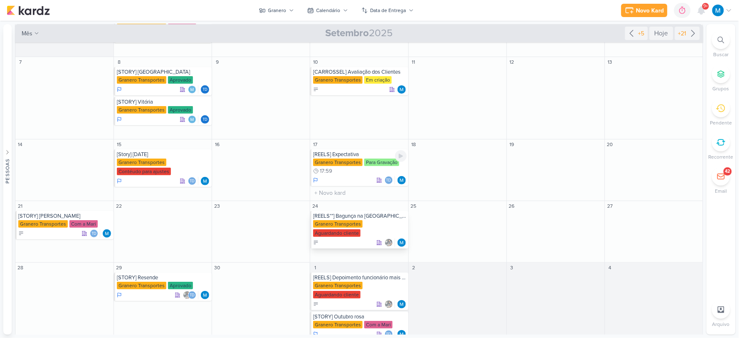
scroll to position [88, 0]
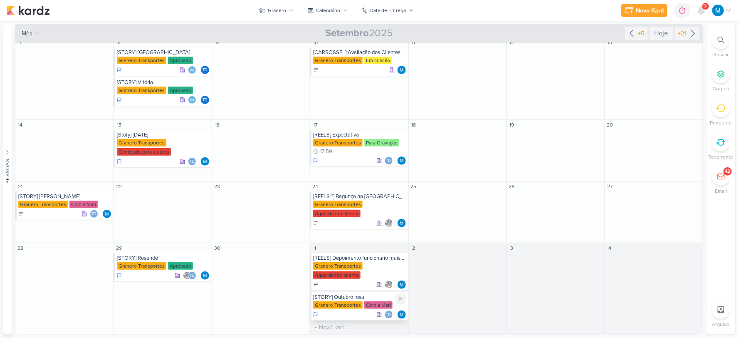
click at [370, 299] on div "[STORY] Outubro rosa" at bounding box center [359, 297] width 93 height 7
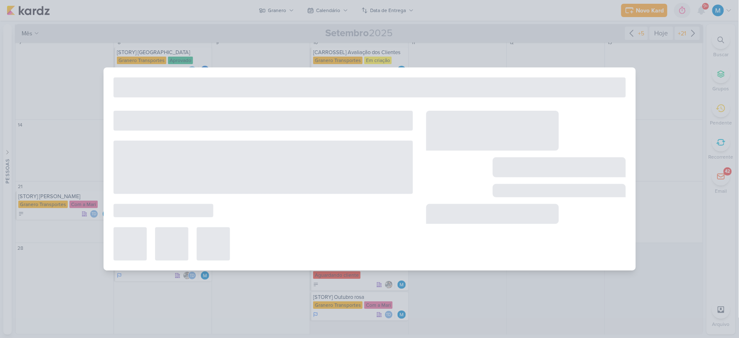
type input "[STORY] Outubro rosa"
type input "[DATE] 23:59"
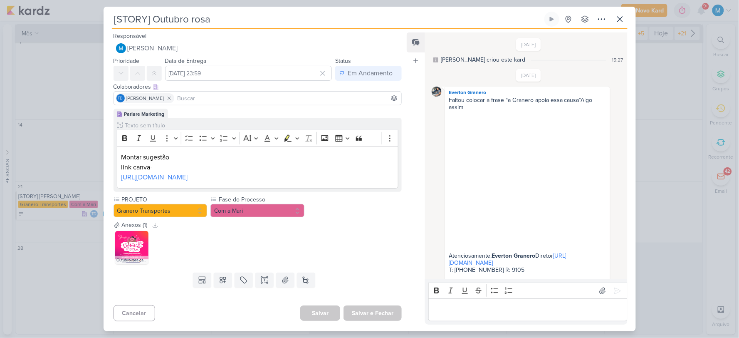
scroll to position [0, 0]
click at [136, 264] on img at bounding box center [131, 247] width 33 height 33
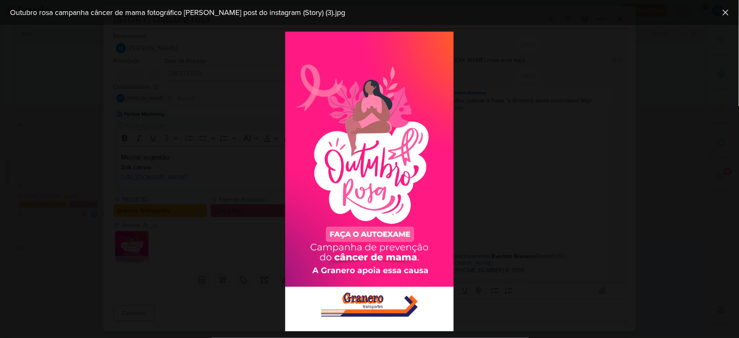
click at [539, 218] on div at bounding box center [369, 181] width 739 height 313
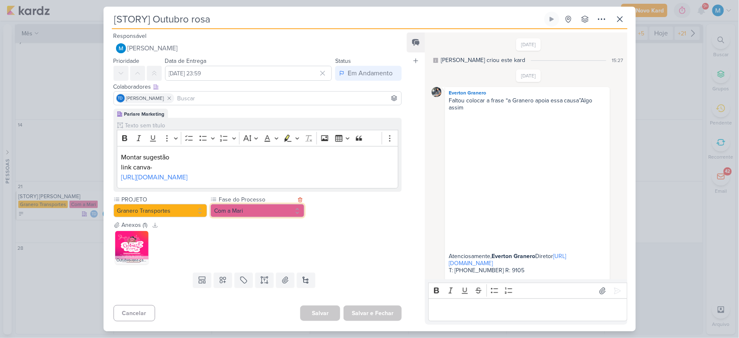
click at [253, 217] on button "Com a Mari" at bounding box center [257, 210] width 94 height 13
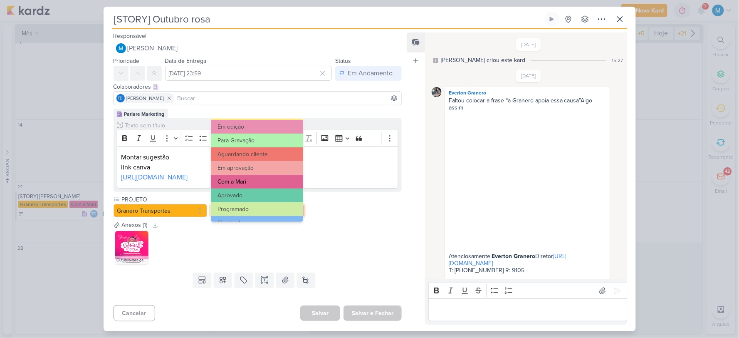
scroll to position [80, 0]
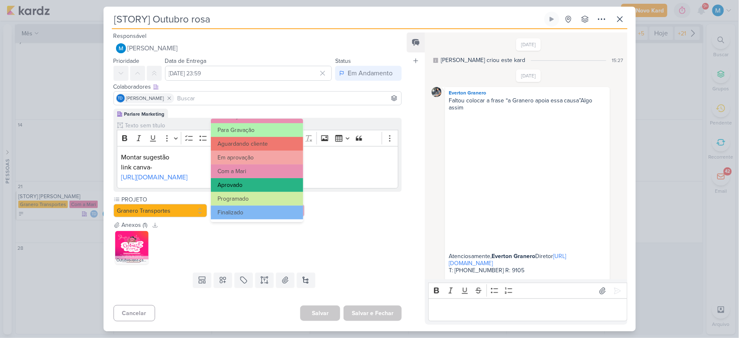
click at [259, 185] on button "Aprovado" at bounding box center [257, 185] width 92 height 14
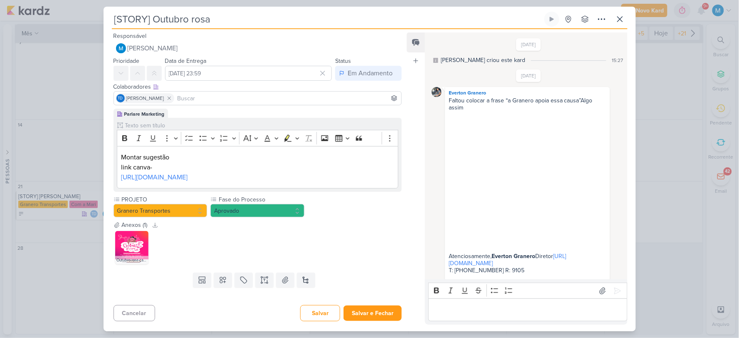
click at [237, 98] on input at bounding box center [288, 98] width 224 height 10
type input "evert"
click at [206, 114] on button "Everton Granero" at bounding box center [258, 113] width 288 height 15
click at [357, 254] on div "Outubro rosa campanha câncer de mama fotográfico [PERSON_NAME] post do instagra…" at bounding box center [258, 247] width 289 height 37
click at [373, 321] on button "Salvar e Fechar" at bounding box center [373, 312] width 58 height 15
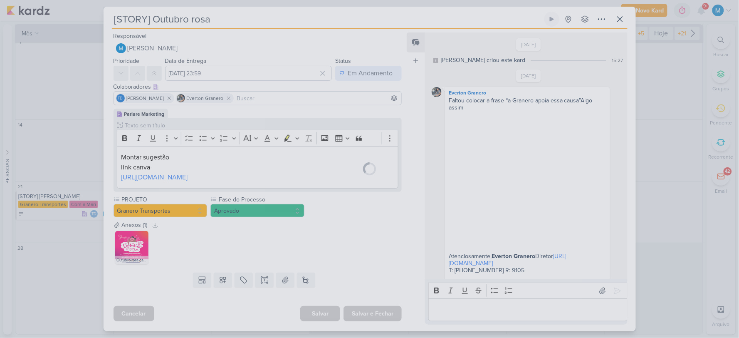
scroll to position [9, 0]
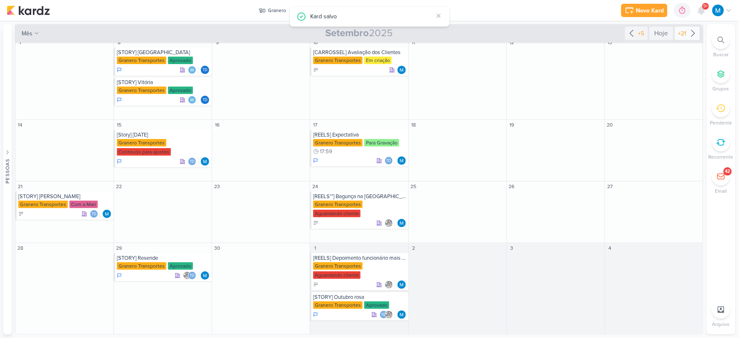
click at [692, 35] on icon at bounding box center [693, 33] width 3 height 6
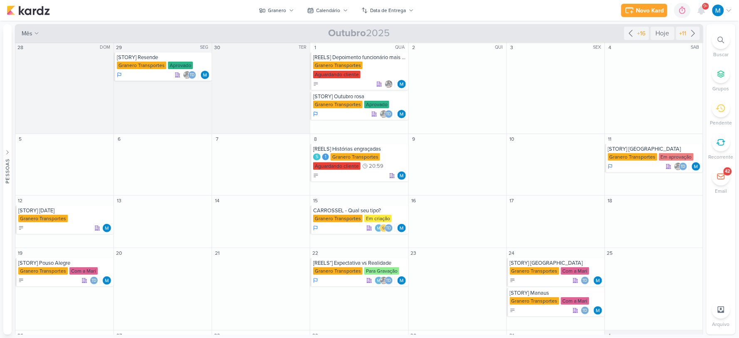
scroll to position [0, 0]
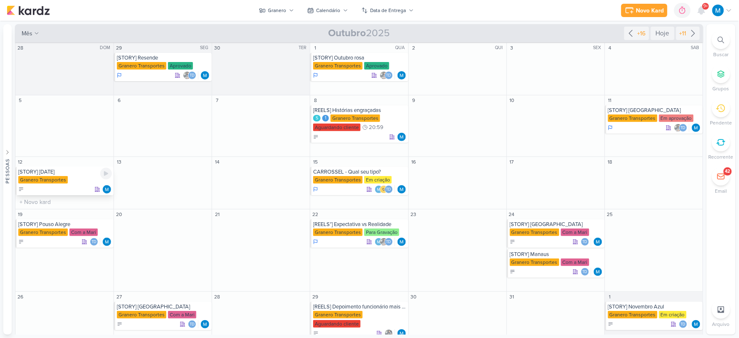
click at [64, 173] on div "[STORY] [DATE]" at bounding box center [65, 171] width 94 height 7
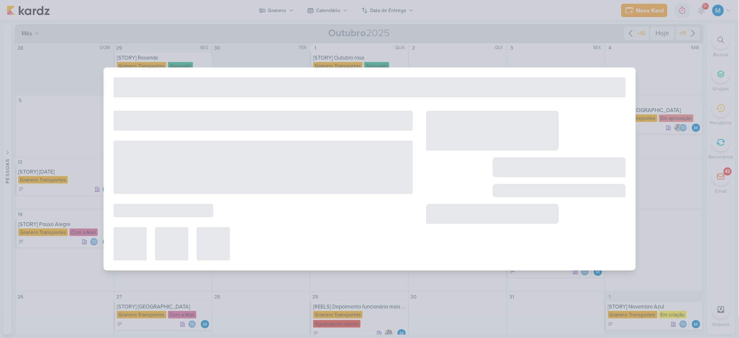
type input "[STORY] [DATE]"
type input "[DATE] 23:59"
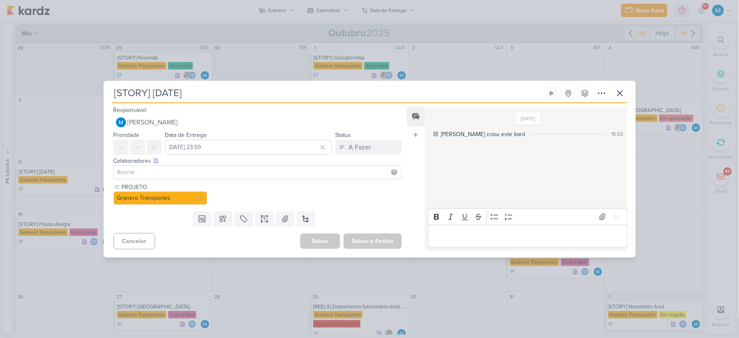
click at [179, 172] on input at bounding box center [258, 172] width 284 height 10
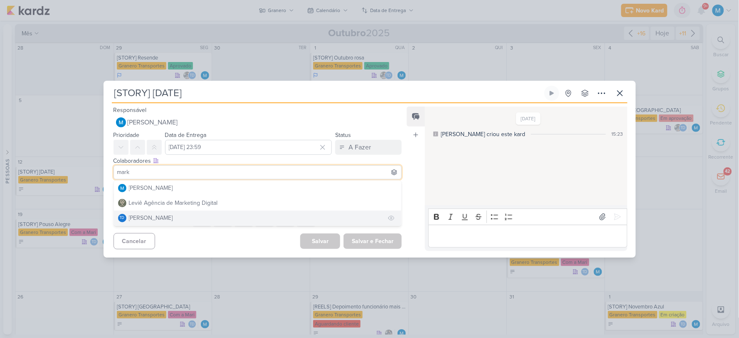
type input "mark"
click at [181, 217] on button "Td Thais de carvalho" at bounding box center [258, 217] width 288 height 15
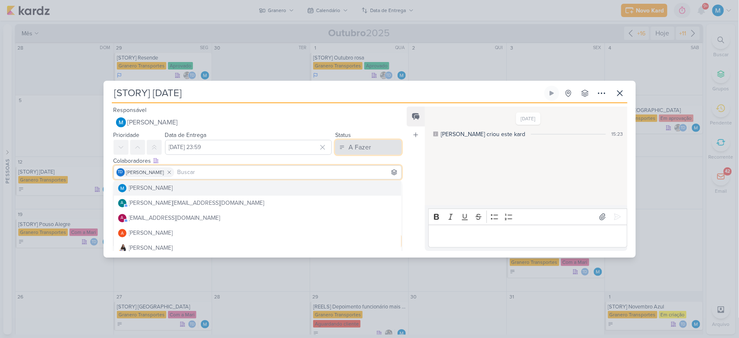
click at [359, 144] on div "A Fazer" at bounding box center [360, 147] width 22 height 10
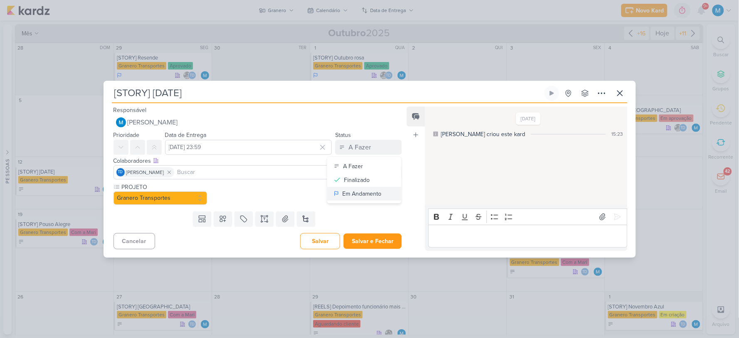
click at [373, 194] on div "Em Andamento" at bounding box center [361, 193] width 39 height 9
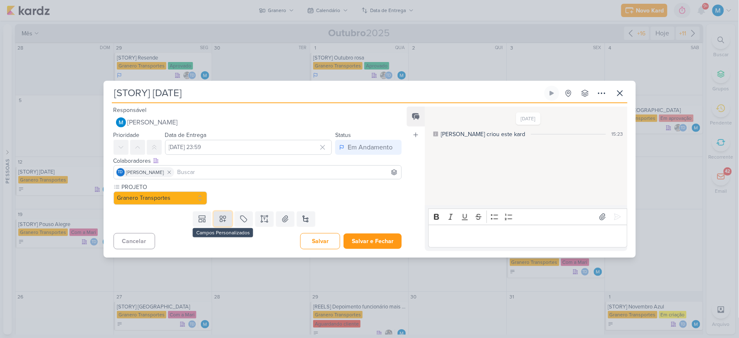
click at [222, 218] on icon at bounding box center [223, 219] width 8 height 8
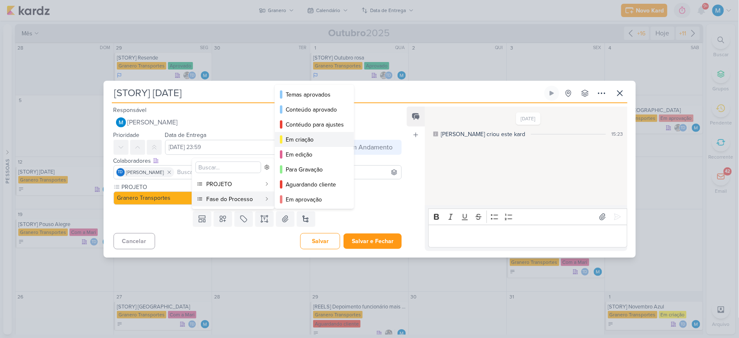
click at [305, 136] on div "Em criação" at bounding box center [315, 139] width 58 height 9
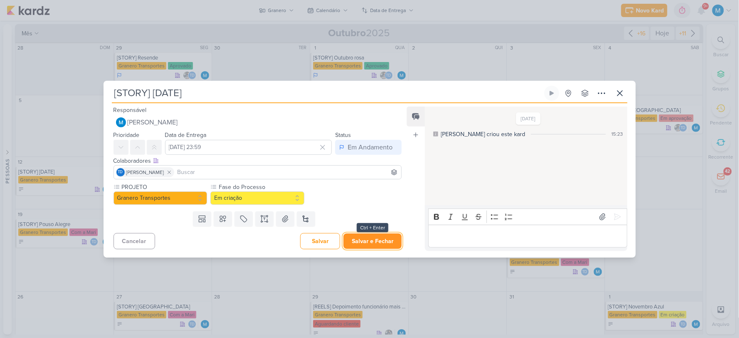
click at [389, 240] on button "Salvar e Fechar" at bounding box center [373, 240] width 58 height 15
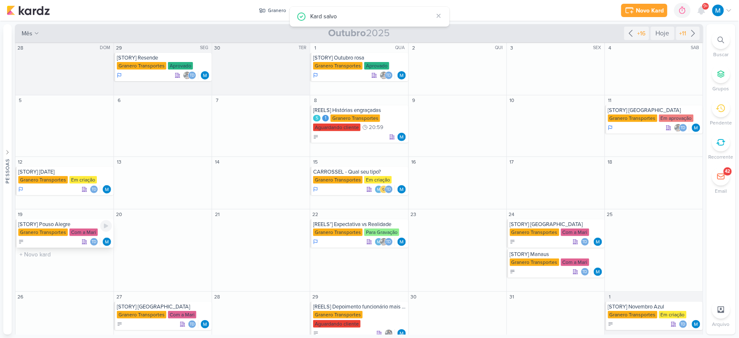
click at [58, 225] on div "[STORY] Pouso Alegre" at bounding box center [65, 224] width 94 height 7
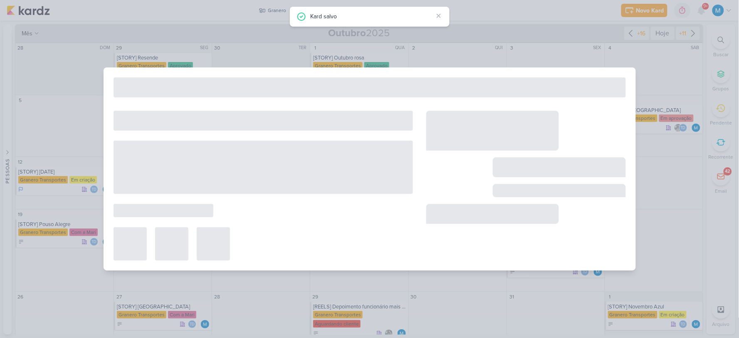
type input "[STORY] Pouso Alegre"
type input "[DATE] 23:59"
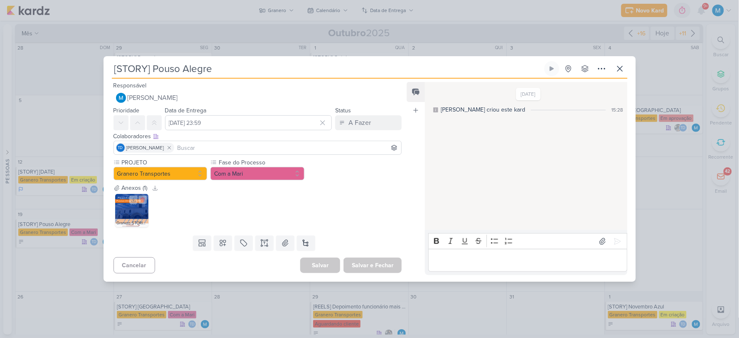
click at [133, 210] on img at bounding box center [131, 210] width 33 height 33
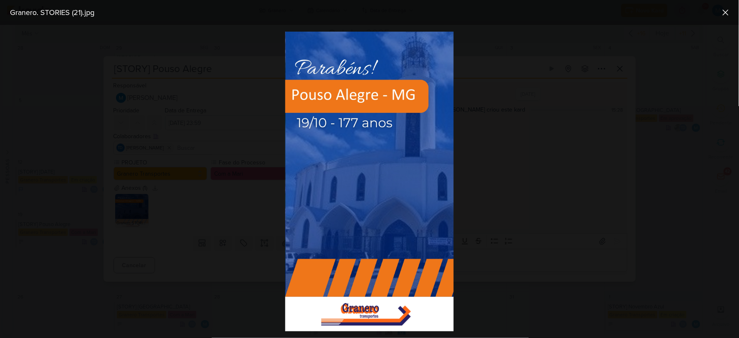
click at [553, 157] on div at bounding box center [369, 181] width 739 height 313
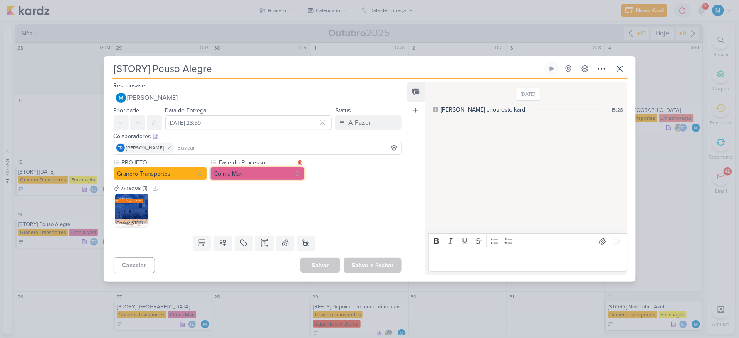
click at [259, 176] on button "Com a Mari" at bounding box center [257, 173] width 94 height 13
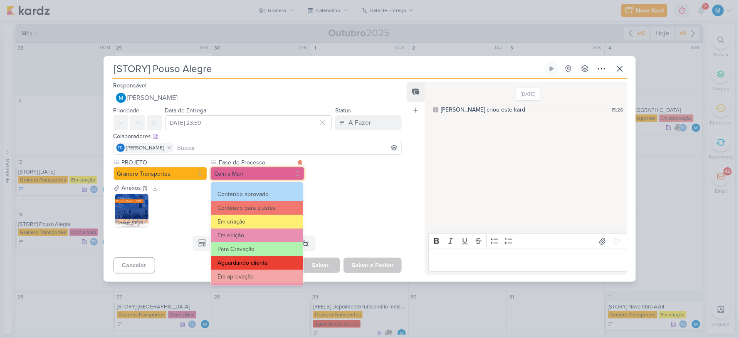
scroll to position [46, 0]
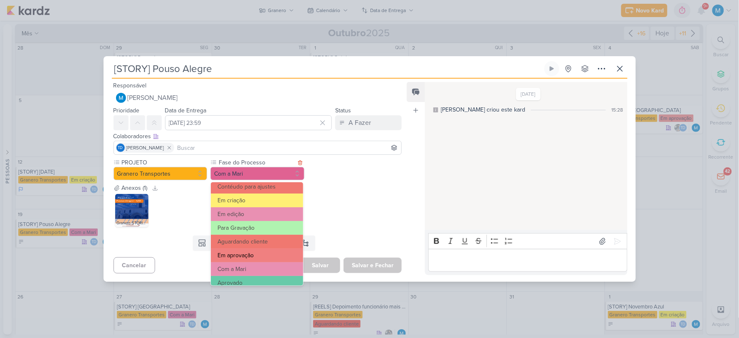
click at [262, 255] on button "Em aprovação" at bounding box center [257, 255] width 92 height 14
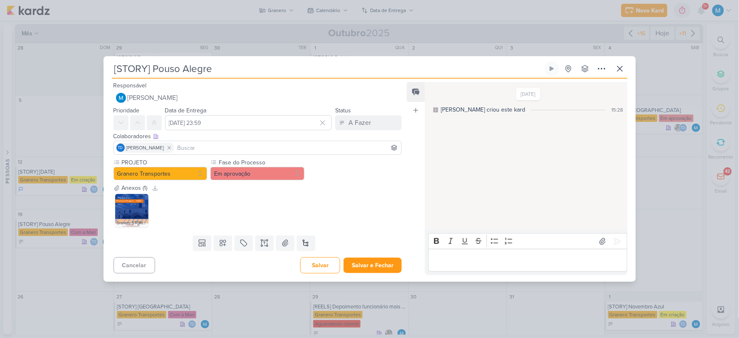
click at [211, 147] on input at bounding box center [288, 148] width 224 height 10
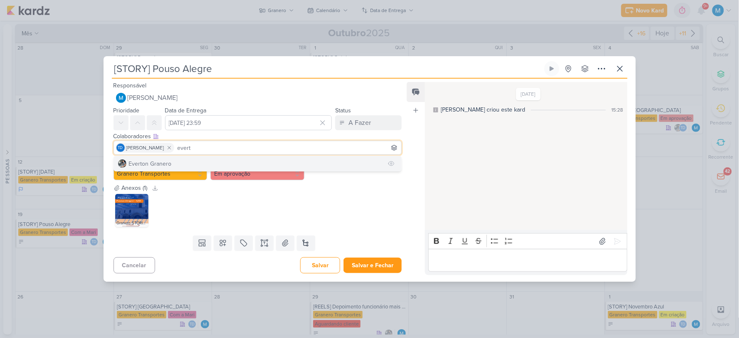
type input "evert"
click at [205, 161] on button "Everton Granero" at bounding box center [258, 163] width 288 height 15
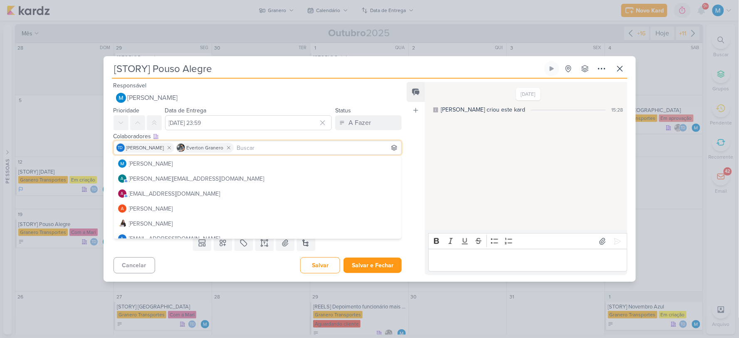
click at [413, 168] on div "Feed Atrelar email Solte o email para atrelar ao kard" at bounding box center [416, 178] width 18 height 193
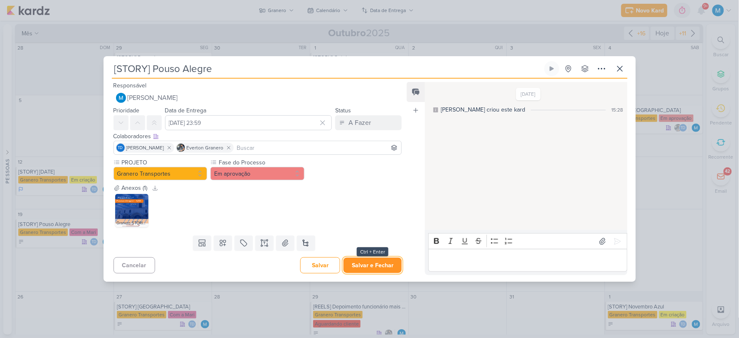
click at [383, 264] on button "Salvar e Fechar" at bounding box center [373, 264] width 58 height 15
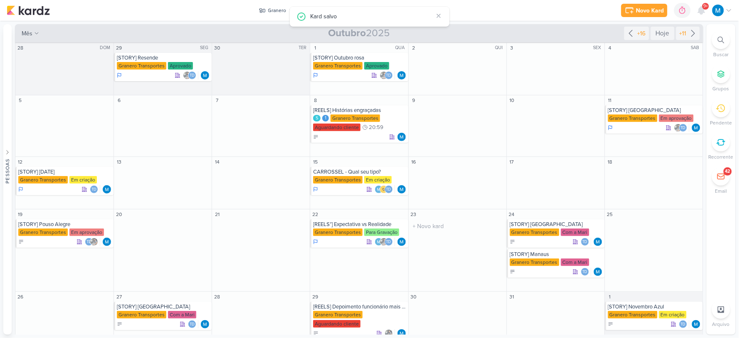
scroll to position [19, 0]
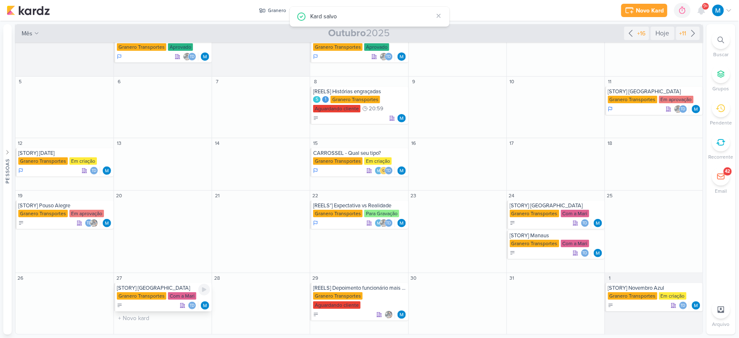
click at [146, 286] on div "[STORY] [GEOGRAPHIC_DATA]" at bounding box center [163, 287] width 93 height 7
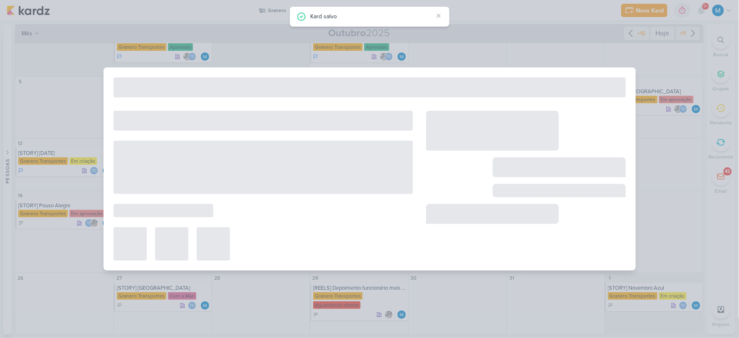
type input "[STORY] [GEOGRAPHIC_DATA]"
type input "[DATE] 23:59"
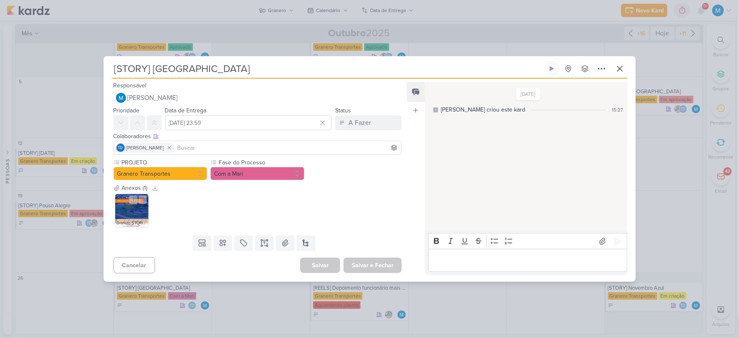
click at [135, 210] on img at bounding box center [131, 210] width 33 height 33
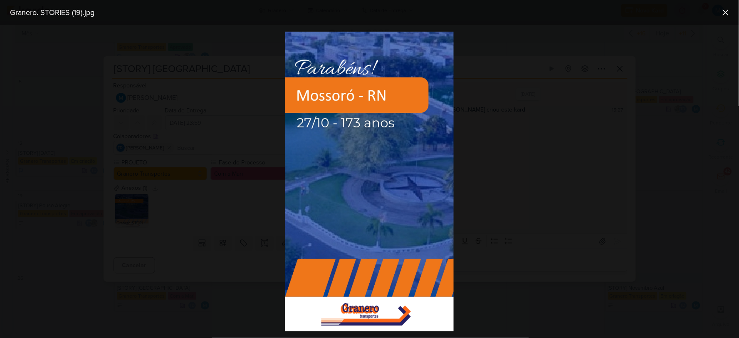
click at [628, 229] on div at bounding box center [369, 181] width 739 height 313
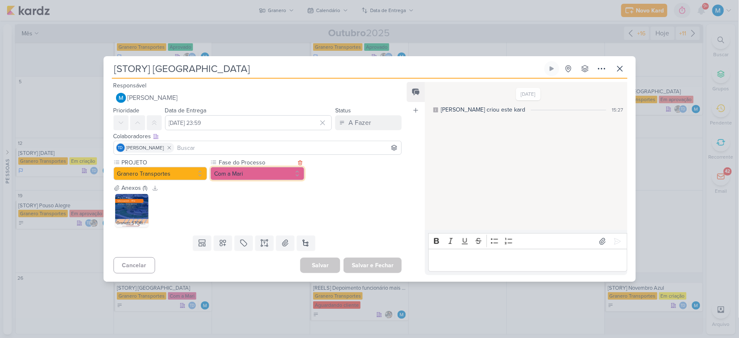
click at [257, 176] on button "Com a Mari" at bounding box center [257, 173] width 94 height 13
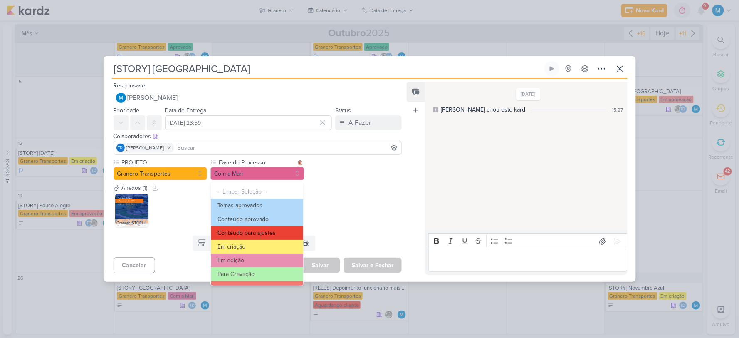
click at [266, 229] on button "Contéudo para ajustes" at bounding box center [257, 233] width 92 height 14
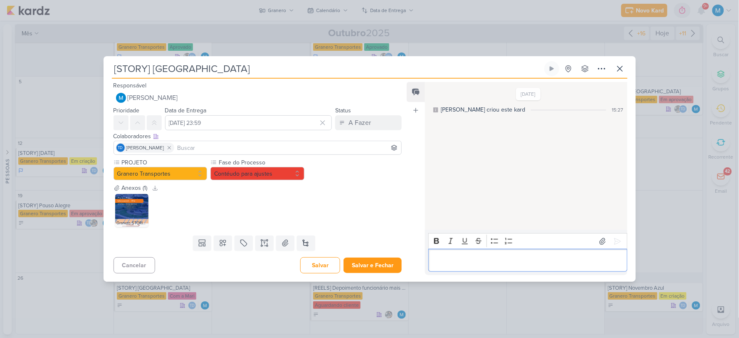
click at [485, 265] on div "Editor editing area: main" at bounding box center [527, 260] width 199 height 23
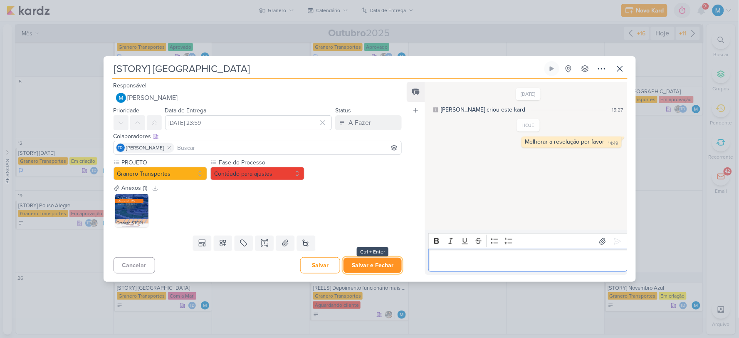
click at [362, 267] on button "Salvar e Fechar" at bounding box center [373, 264] width 58 height 15
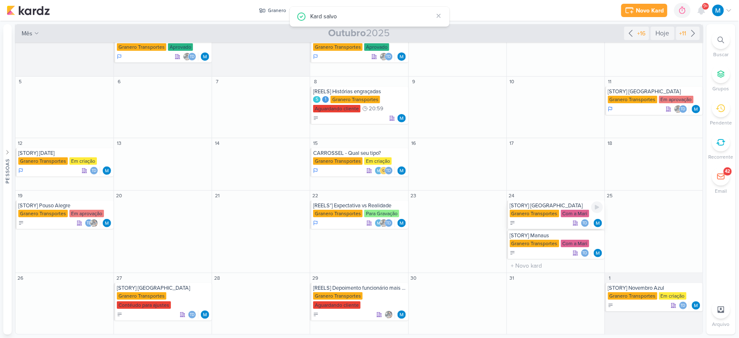
click at [544, 205] on div "[STORY] [GEOGRAPHIC_DATA]" at bounding box center [556, 205] width 93 height 7
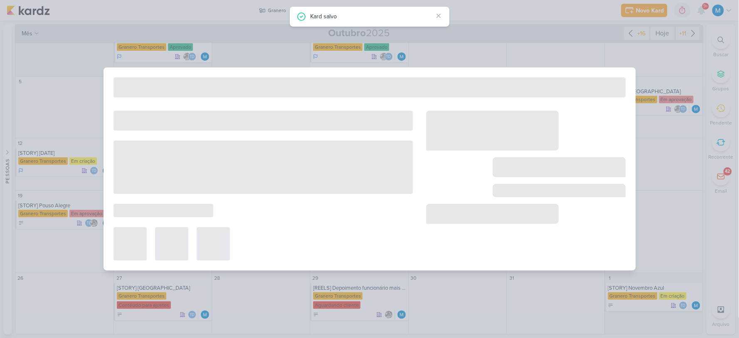
type input "[STORY] [GEOGRAPHIC_DATA]"
type input "[DATE] 23:59"
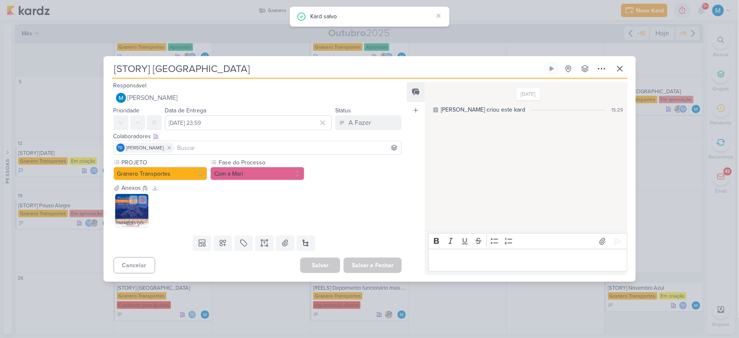
click at [132, 214] on img at bounding box center [131, 210] width 33 height 33
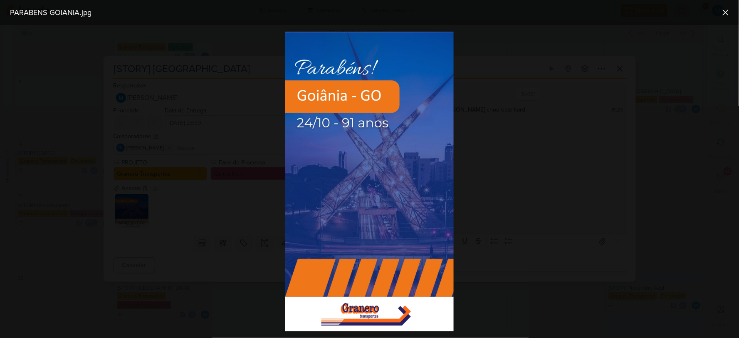
click at [559, 210] on div at bounding box center [369, 181] width 739 height 313
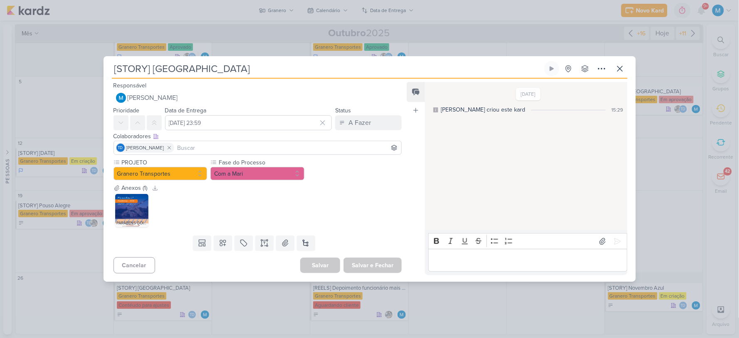
click at [219, 150] on input at bounding box center [288, 148] width 224 height 10
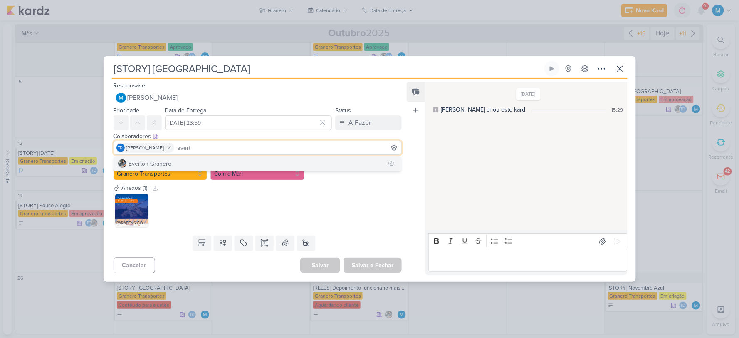
type input "evert"
click at [215, 160] on button "Everton Granero" at bounding box center [258, 163] width 288 height 15
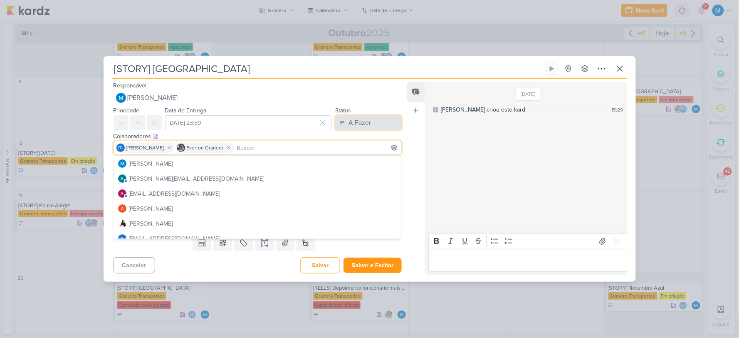
click at [360, 123] on div "A Fazer" at bounding box center [360, 123] width 22 height 10
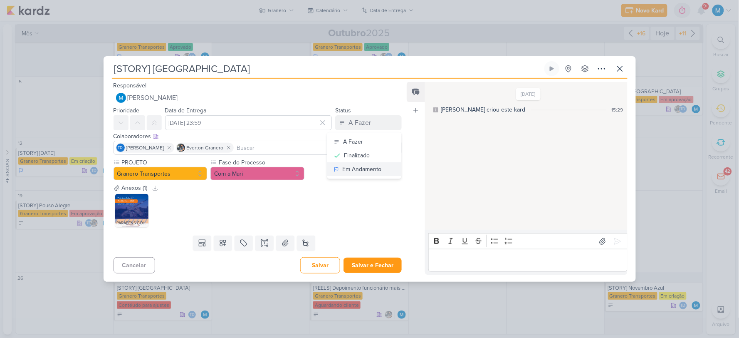
click at [367, 167] on div "Em Andamento" at bounding box center [361, 169] width 39 height 9
click at [267, 176] on button "Com a Mari" at bounding box center [257, 173] width 94 height 13
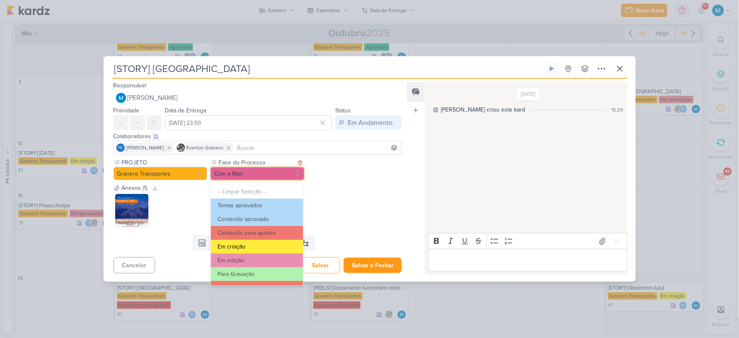
scroll to position [46, 0]
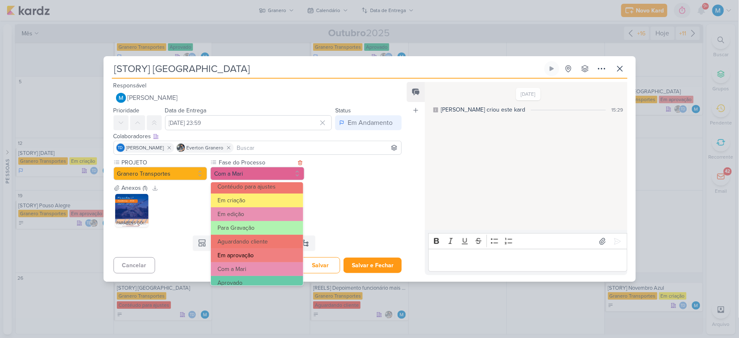
click at [261, 255] on button "Em aprovação" at bounding box center [257, 255] width 92 height 14
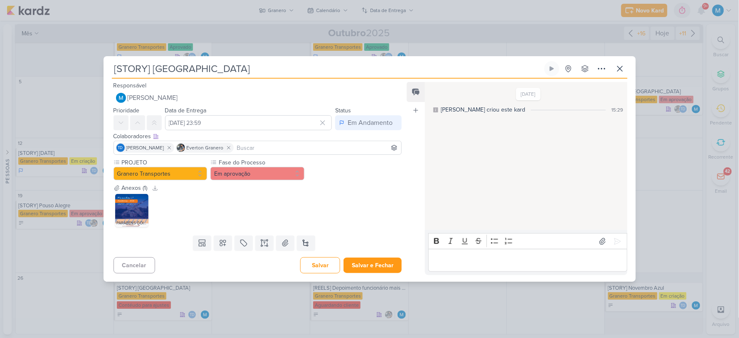
click at [377, 215] on div "PARABENS GOIANIA.jpg" at bounding box center [258, 210] width 289 height 37
click at [376, 264] on button "Salvar e Fechar" at bounding box center [373, 264] width 58 height 15
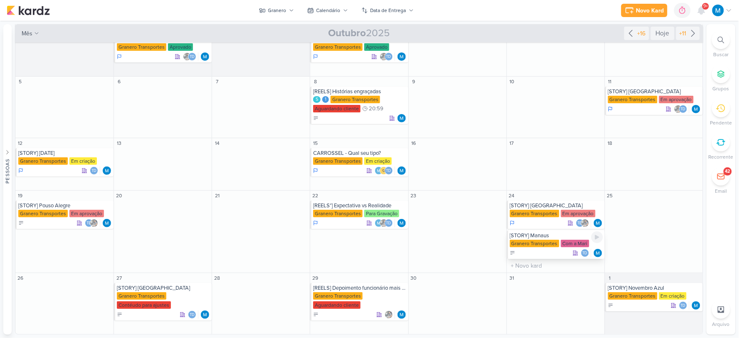
click at [541, 236] on div "[STORY] Manaus" at bounding box center [556, 235] width 93 height 7
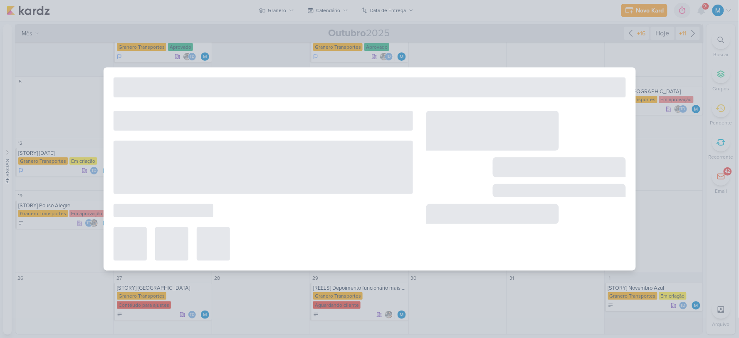
type input "[STORY] Manaus"
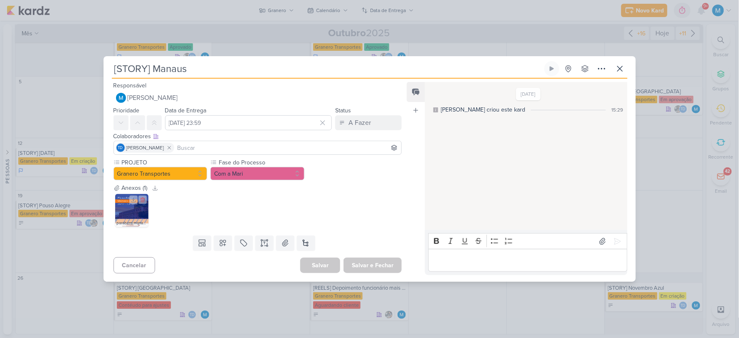
click at [129, 211] on img at bounding box center [131, 210] width 33 height 33
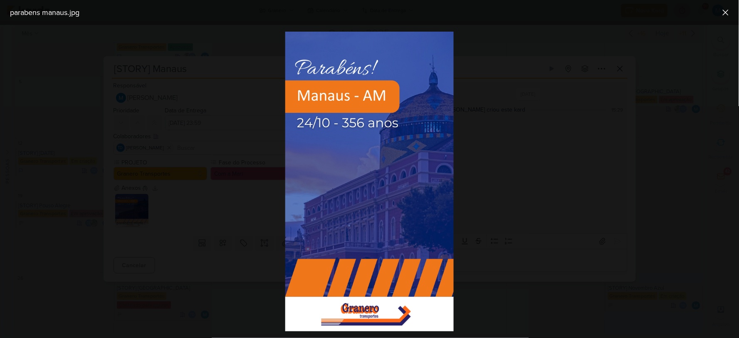
click at [585, 204] on div at bounding box center [369, 181] width 739 height 313
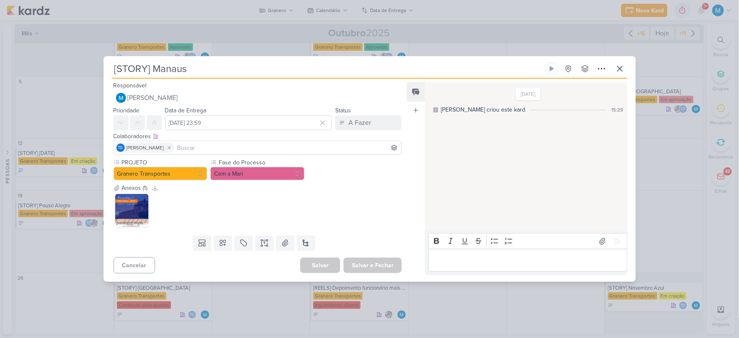
click at [200, 148] on input at bounding box center [288, 148] width 224 height 10
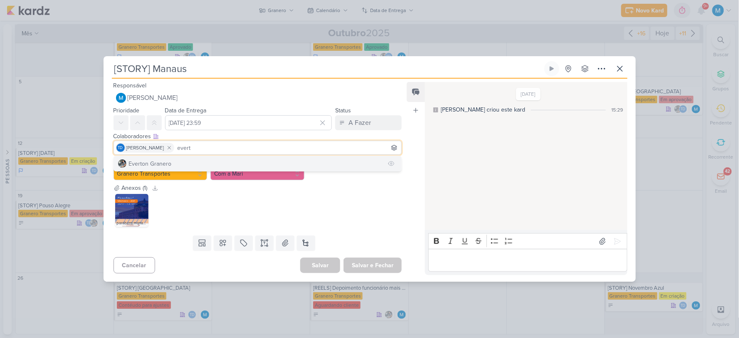
type input "evert"
click at [207, 162] on button "Everton Granero" at bounding box center [258, 163] width 288 height 15
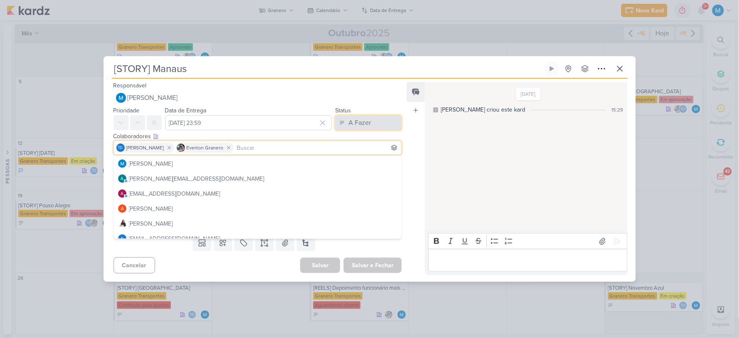
click at [356, 122] on div "A Fazer" at bounding box center [360, 123] width 22 height 10
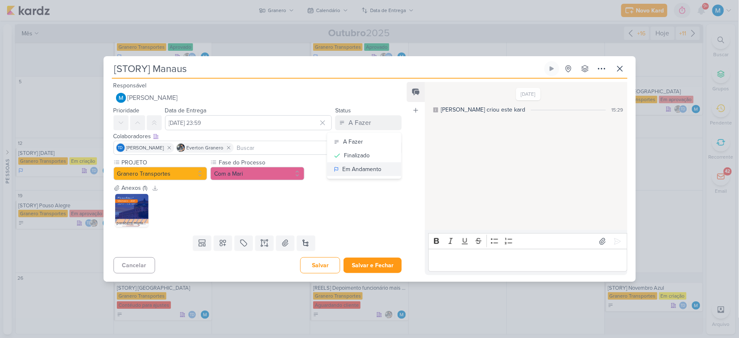
click at [363, 167] on div "Em Andamento" at bounding box center [361, 169] width 39 height 9
click at [267, 173] on button "Com a Mari" at bounding box center [257, 173] width 94 height 13
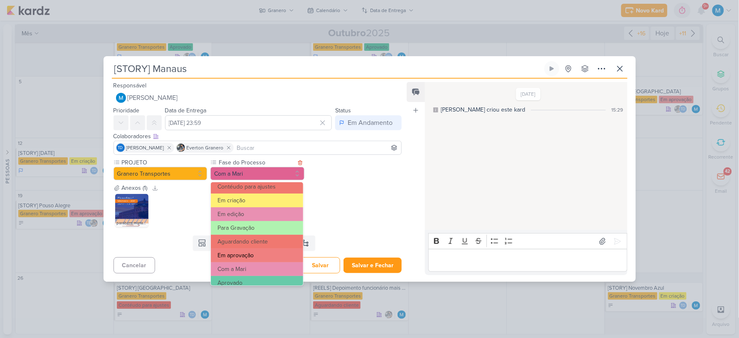
click at [257, 255] on button "Em aprovação" at bounding box center [257, 255] width 92 height 14
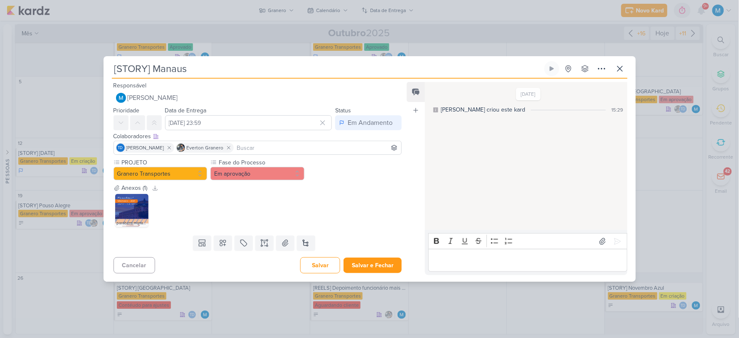
click at [395, 205] on div "parabens manaus.jpg" at bounding box center [258, 210] width 289 height 37
click at [375, 264] on button "Salvar e Fechar" at bounding box center [373, 264] width 58 height 15
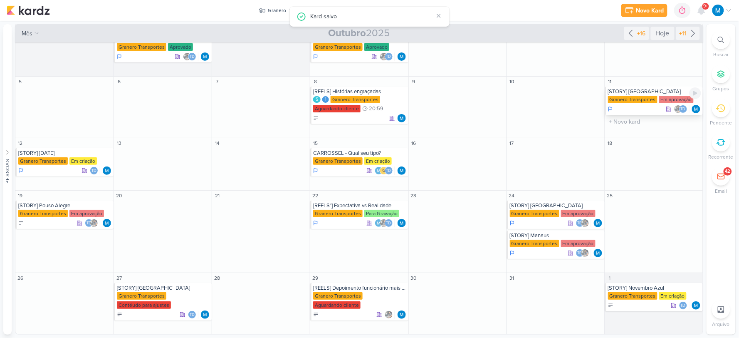
click at [649, 90] on div "[STORY] [GEOGRAPHIC_DATA]" at bounding box center [654, 91] width 93 height 7
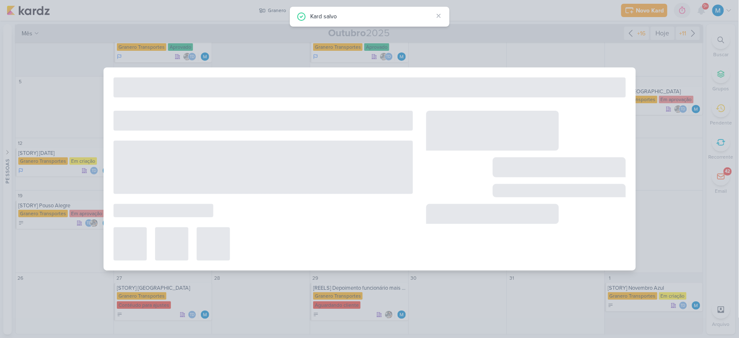
type input "[STORY] [GEOGRAPHIC_DATA]"
type input "[DATE] 23:59"
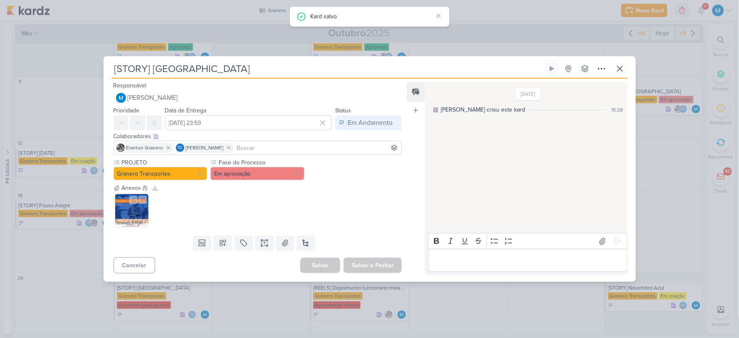
click at [130, 211] on img at bounding box center [131, 210] width 33 height 33
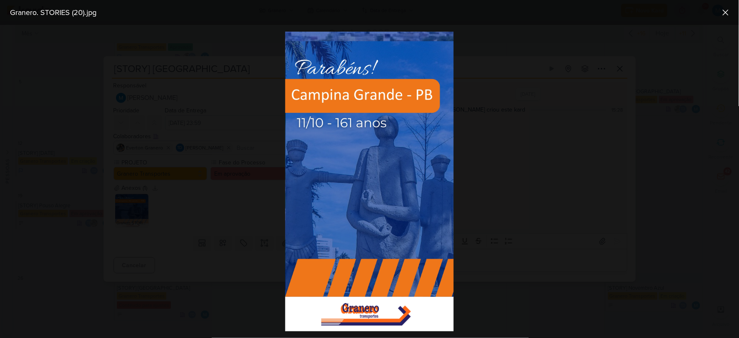
click at [552, 178] on div at bounding box center [369, 181] width 739 height 313
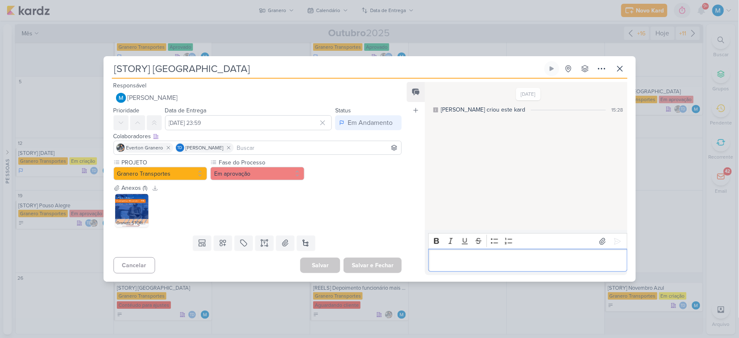
click at [464, 257] on p "Editor editing area: main" at bounding box center [528, 260] width 190 height 10
click at [617, 68] on icon at bounding box center [620, 69] width 10 height 10
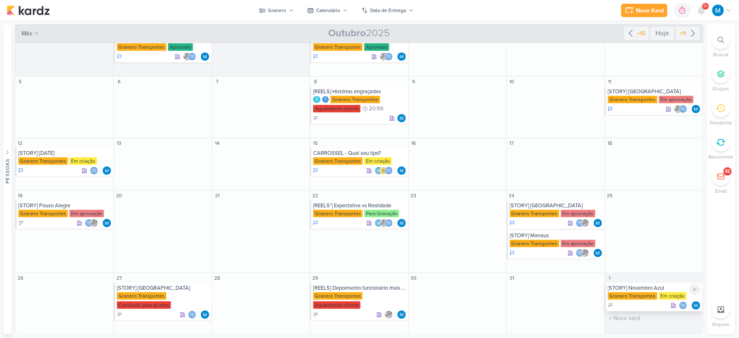
click at [653, 289] on div "[STORY] Novembro Azul" at bounding box center [654, 287] width 93 height 7
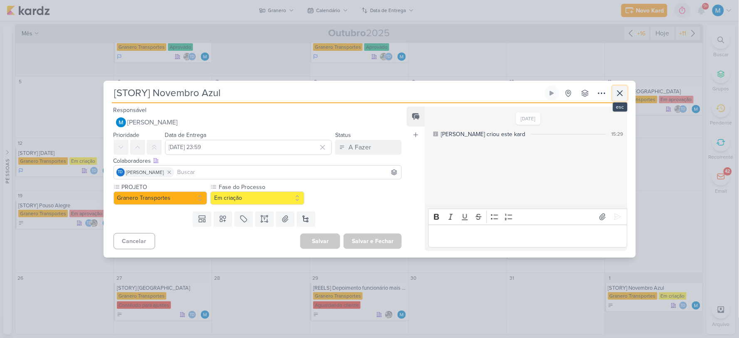
click at [621, 94] on icon at bounding box center [620, 93] width 10 height 10
